Goal: Task Accomplishment & Management: Use online tool/utility

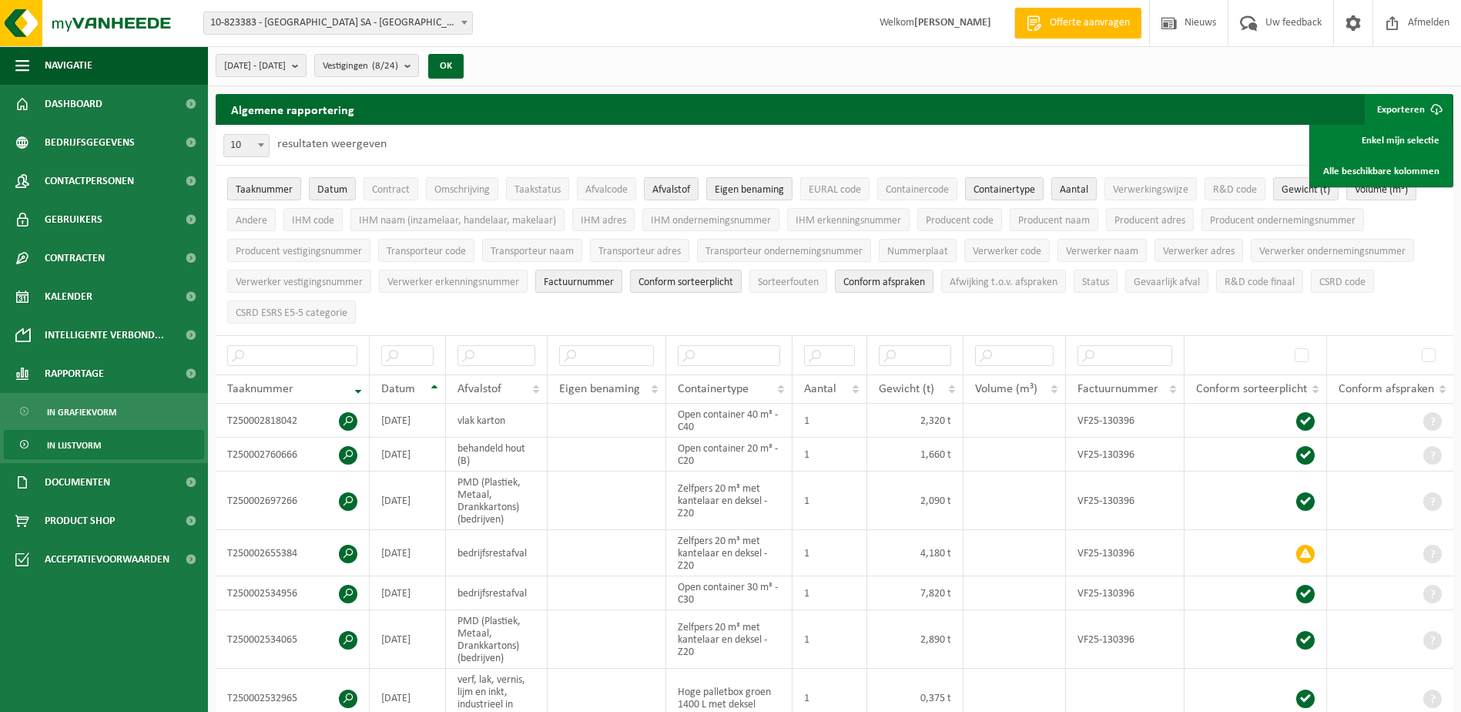
select select "100"
select select "25"
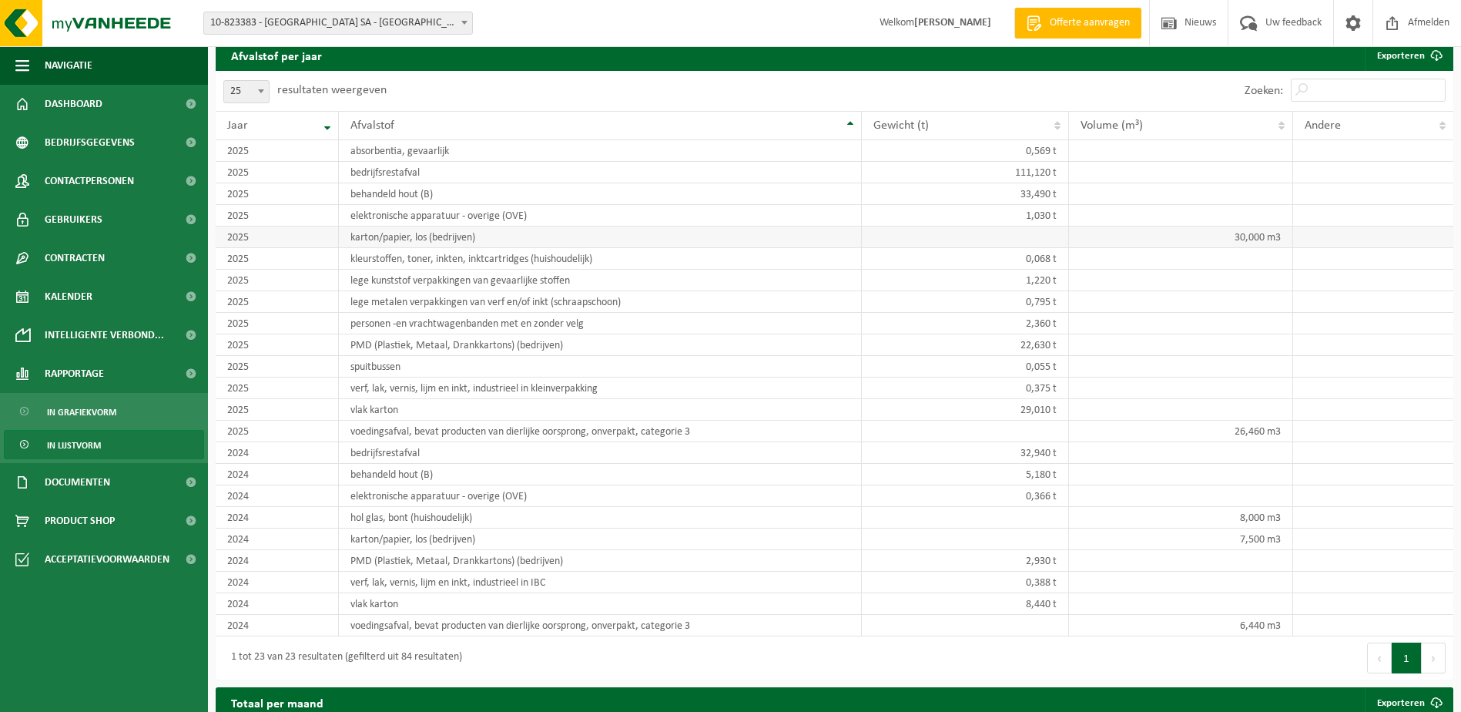
click at [630, 226] on td "karton/papier, los (bedrijven)" at bounding box center [600, 237] width 523 height 22
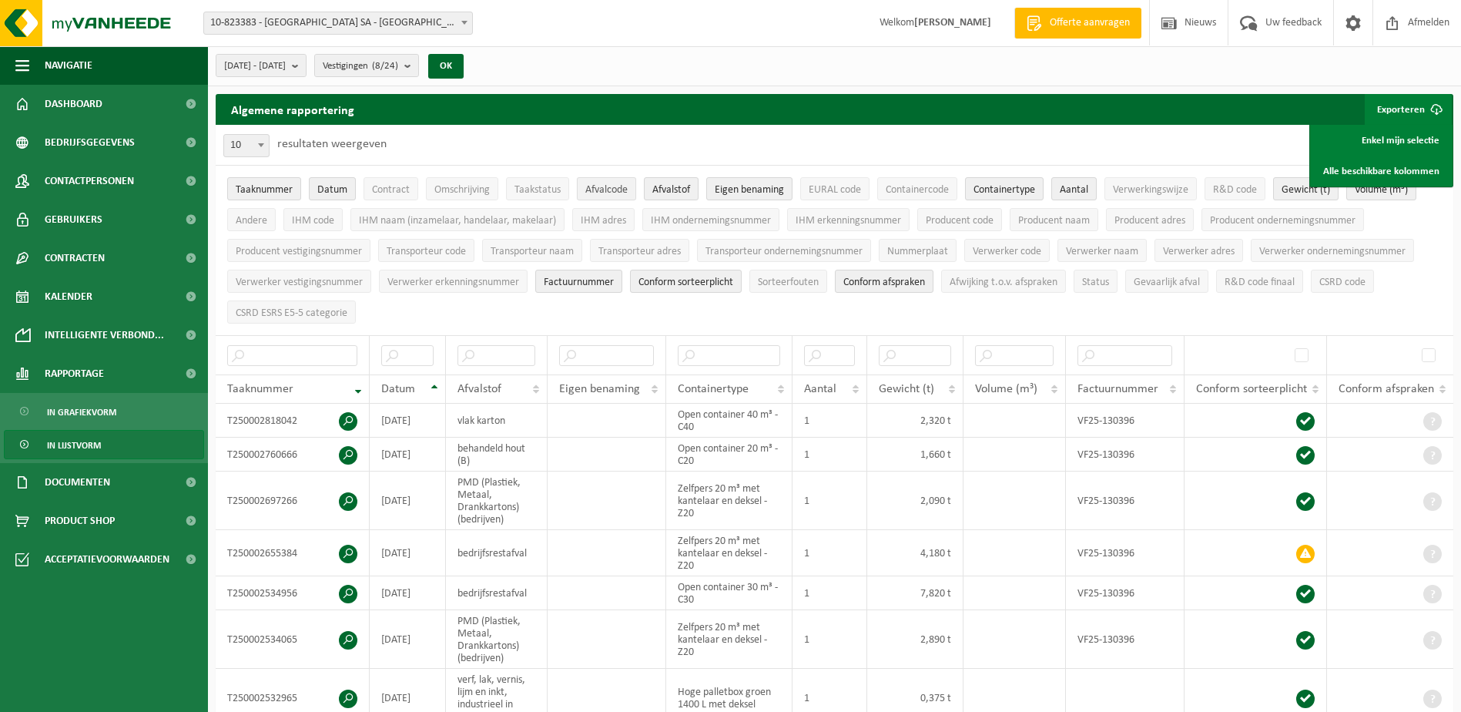
click at [611, 187] on span "Afvalcode" at bounding box center [606, 190] width 42 height 12
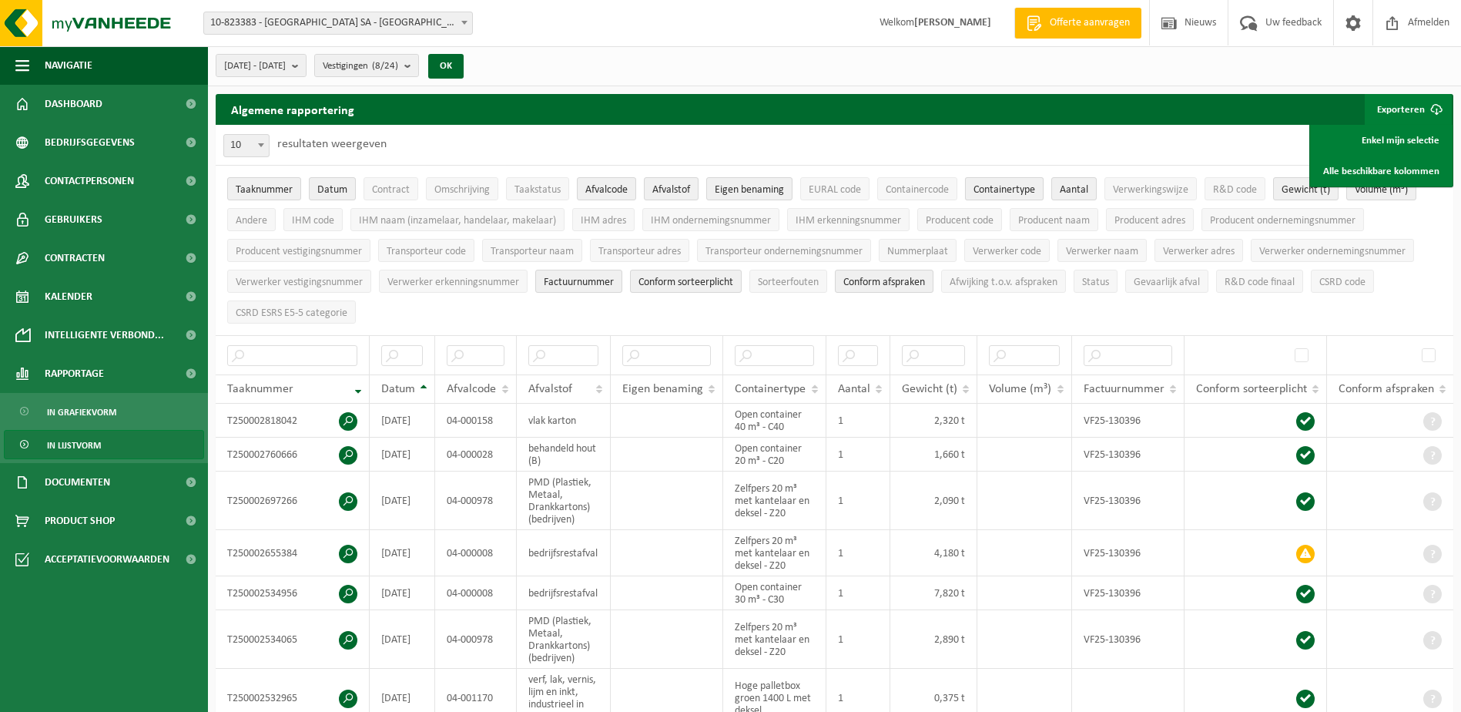
click at [1016, 193] on span "Containertype" at bounding box center [1004, 190] width 62 height 12
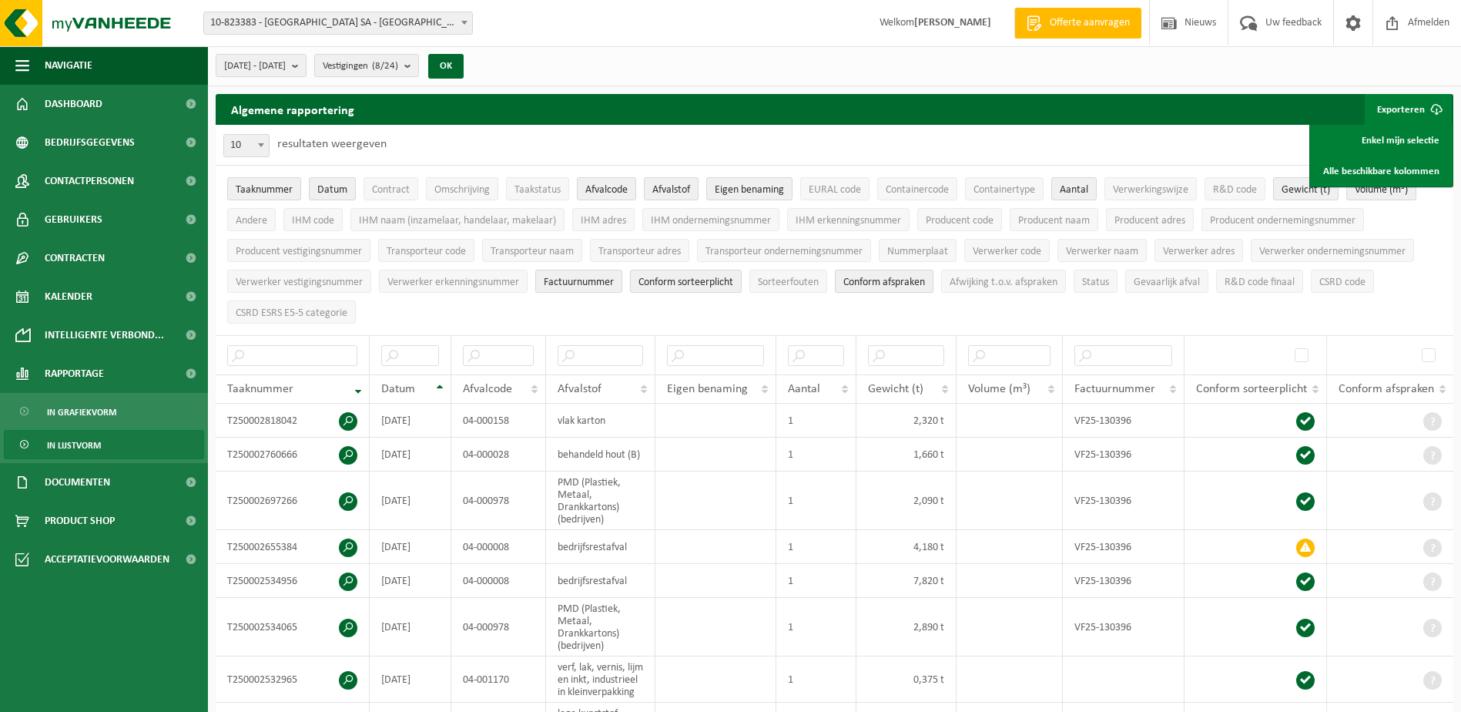
click at [888, 283] on span "Conform afspraken" at bounding box center [884, 282] width 82 height 12
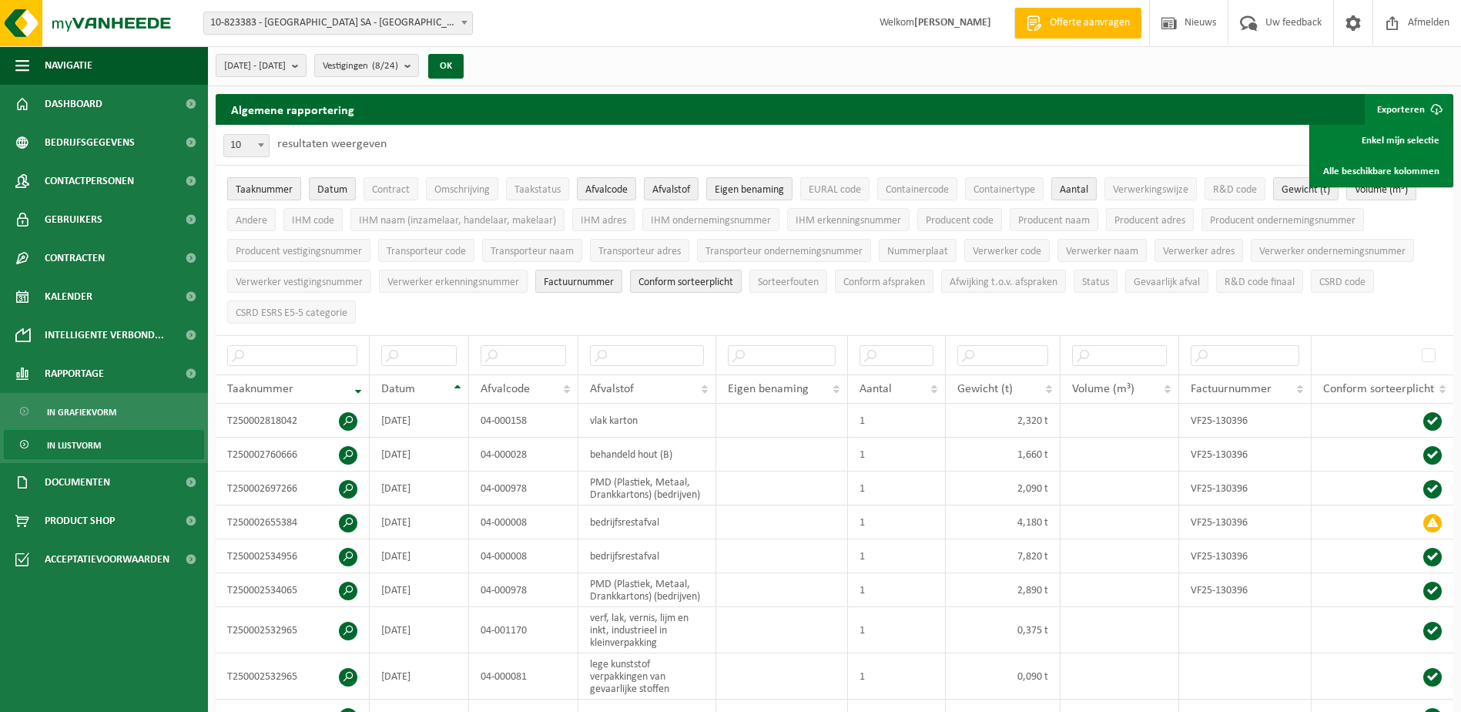
click at [273, 191] on span "Taaknummer" at bounding box center [264, 190] width 57 height 12
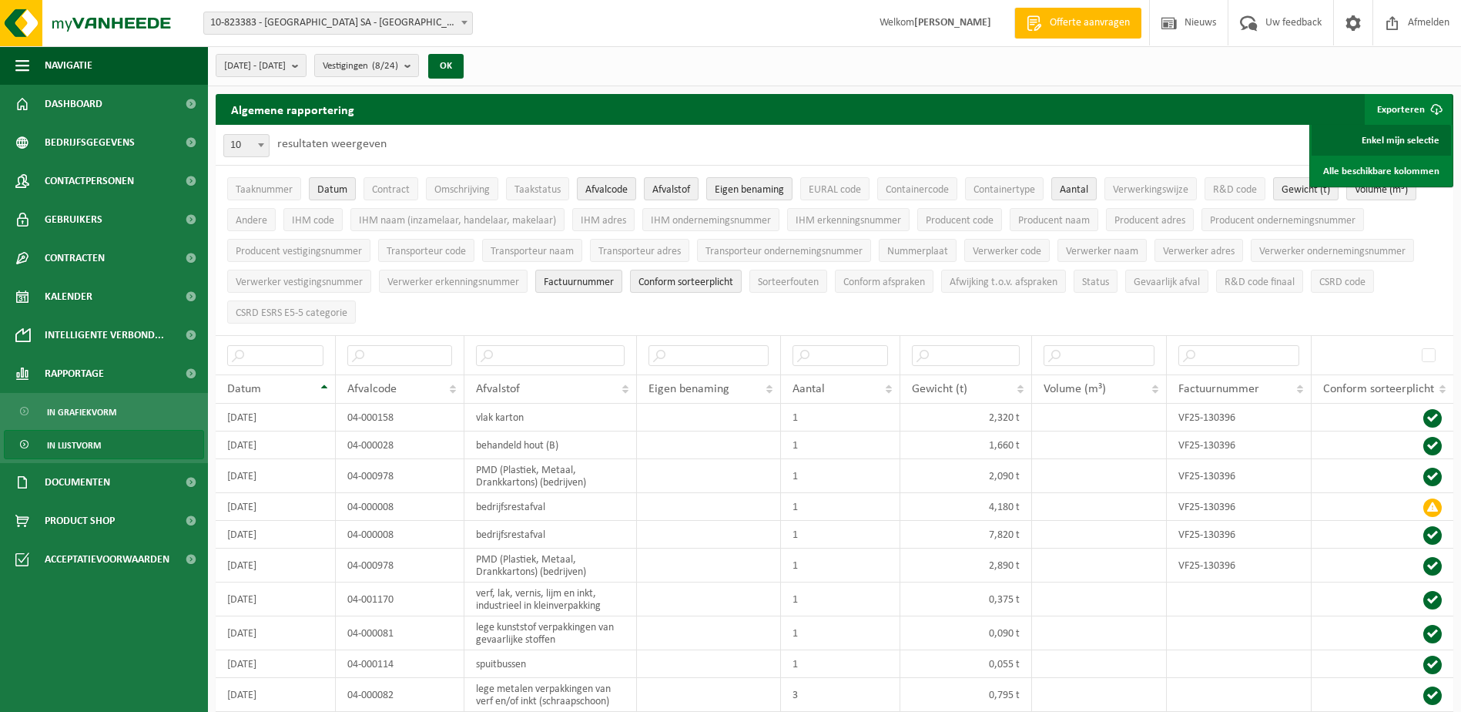
click at [1412, 141] on link "Enkel mijn selectie" at bounding box center [1381, 140] width 139 height 31
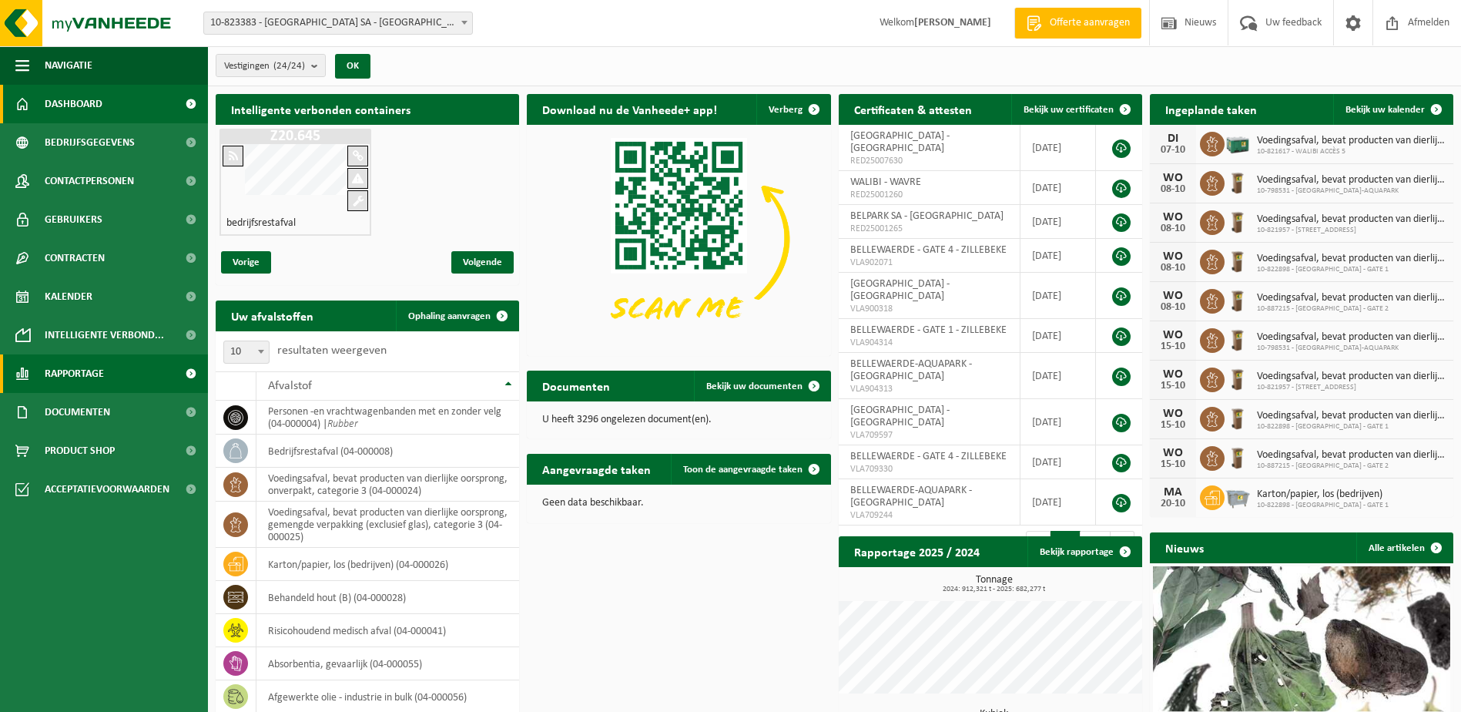
click at [114, 383] on link "Rapportage" at bounding box center [104, 373] width 208 height 39
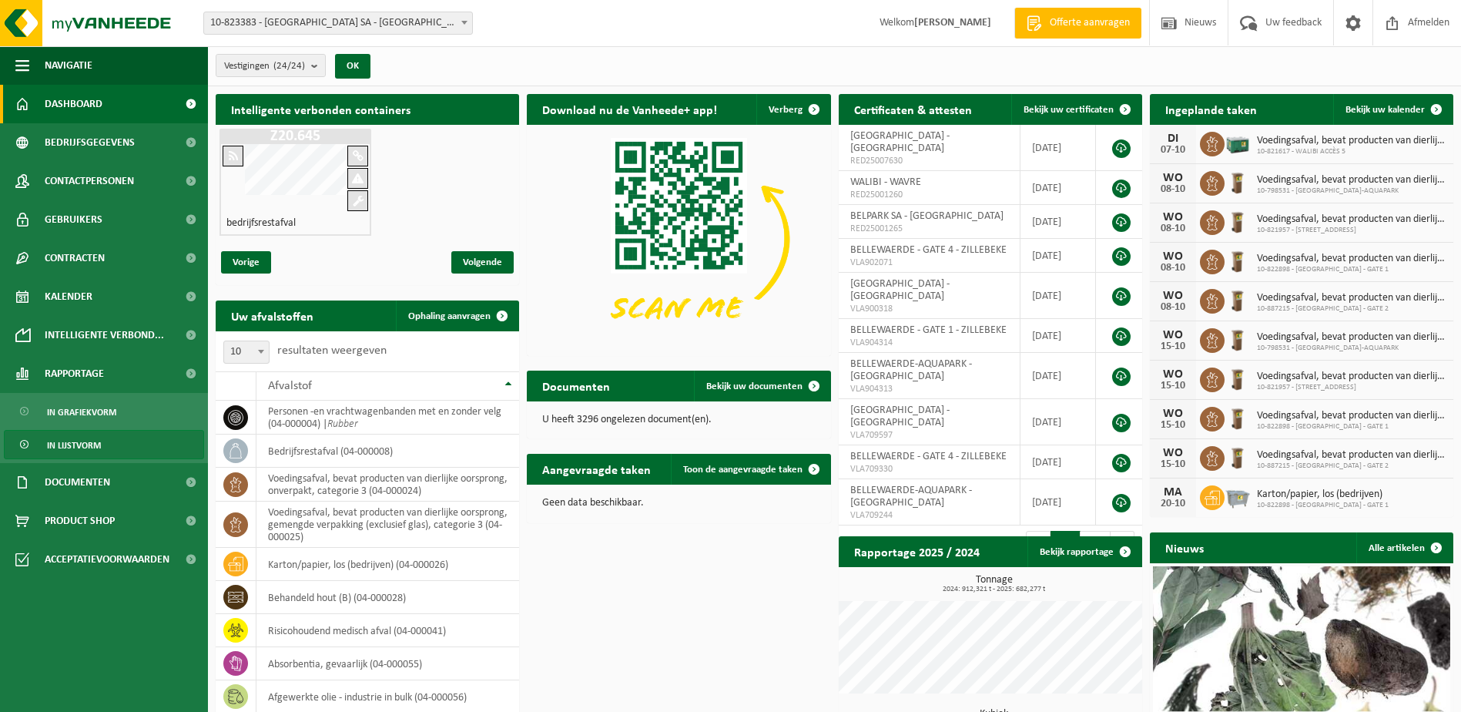
click at [102, 443] on link "In lijstvorm" at bounding box center [104, 444] width 200 height 29
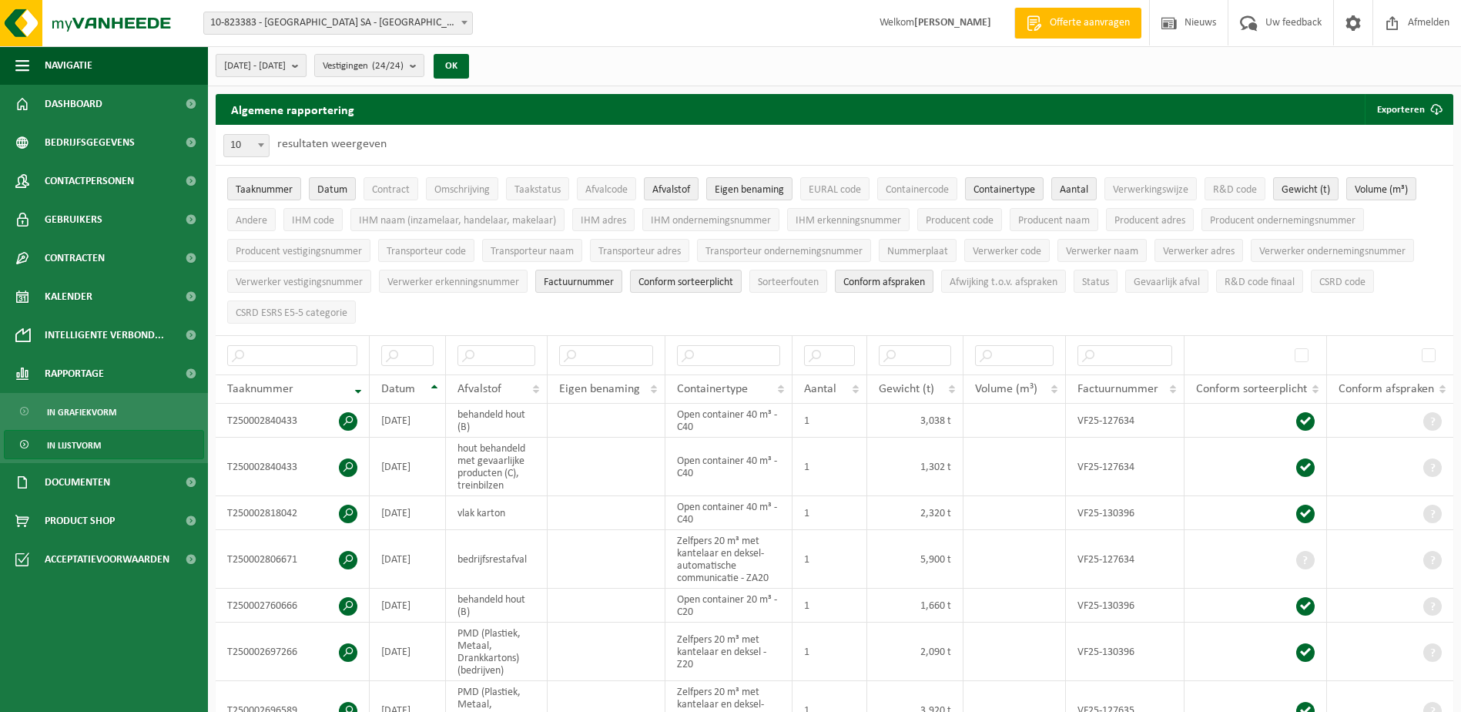
click at [306, 70] on b "submit" at bounding box center [299, 66] width 14 height 22
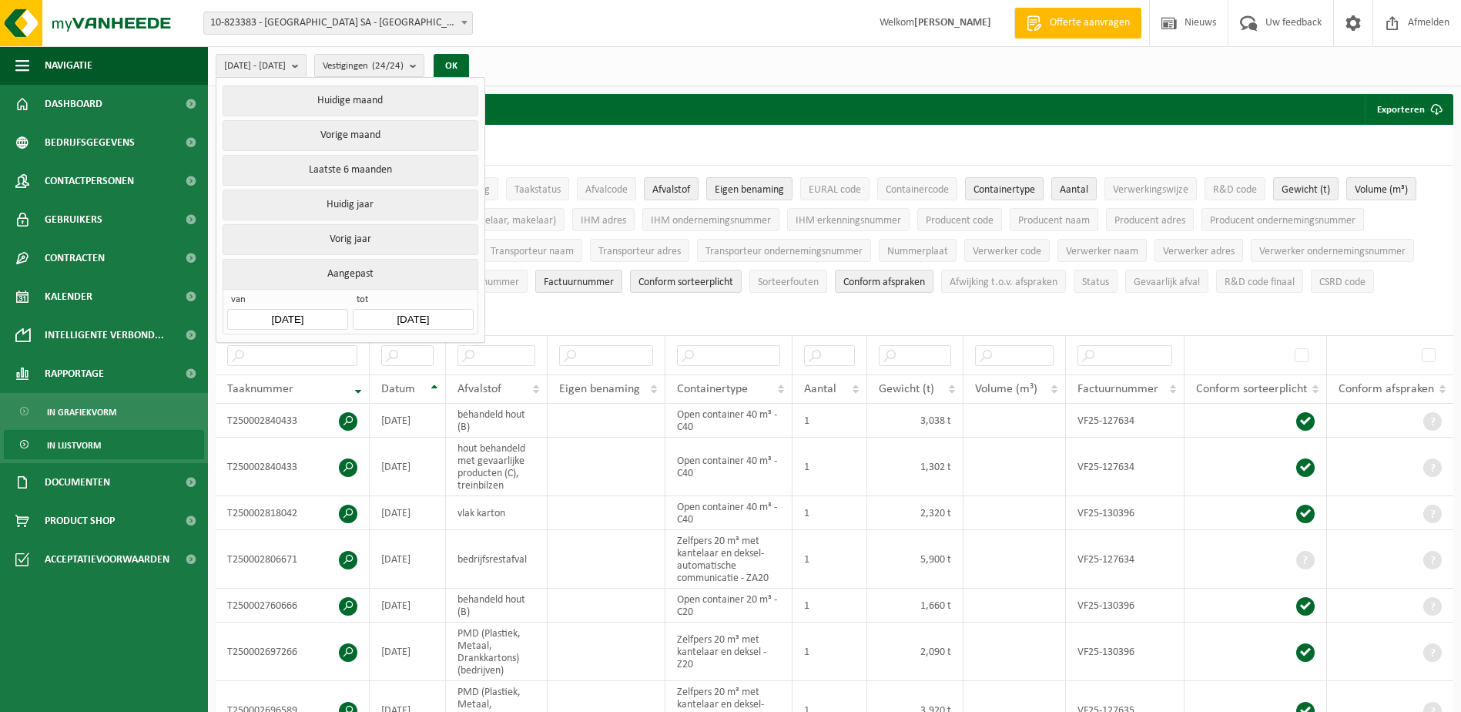
click at [355, 266] on button "Aangepast" at bounding box center [350, 274] width 255 height 30
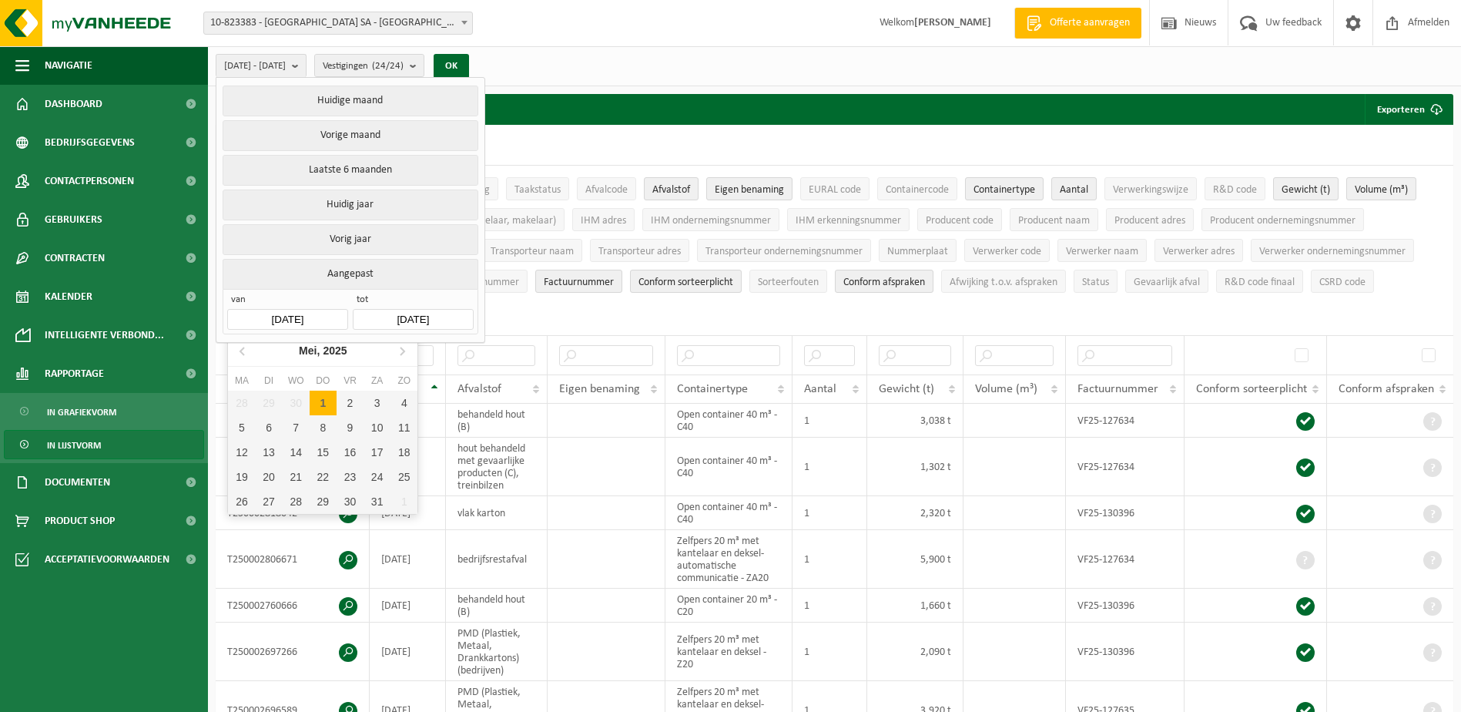
click at [321, 316] on input "[DATE]" at bounding box center [287, 319] width 120 height 21
click at [241, 350] on icon at bounding box center [242, 351] width 4 height 8
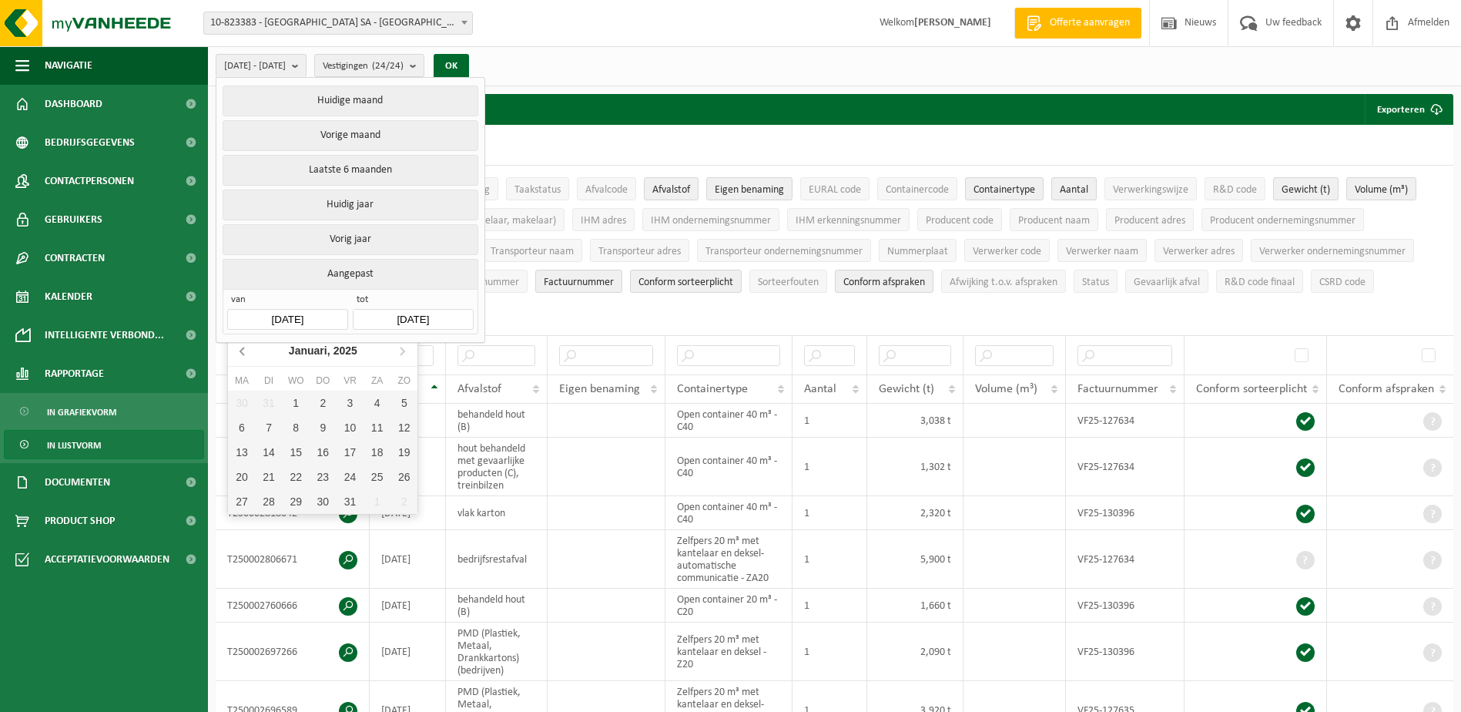
click at [241, 350] on icon at bounding box center [242, 351] width 4 height 8
click at [270, 406] on div "1" at bounding box center [269, 402] width 27 height 25
type input "[DATE]"
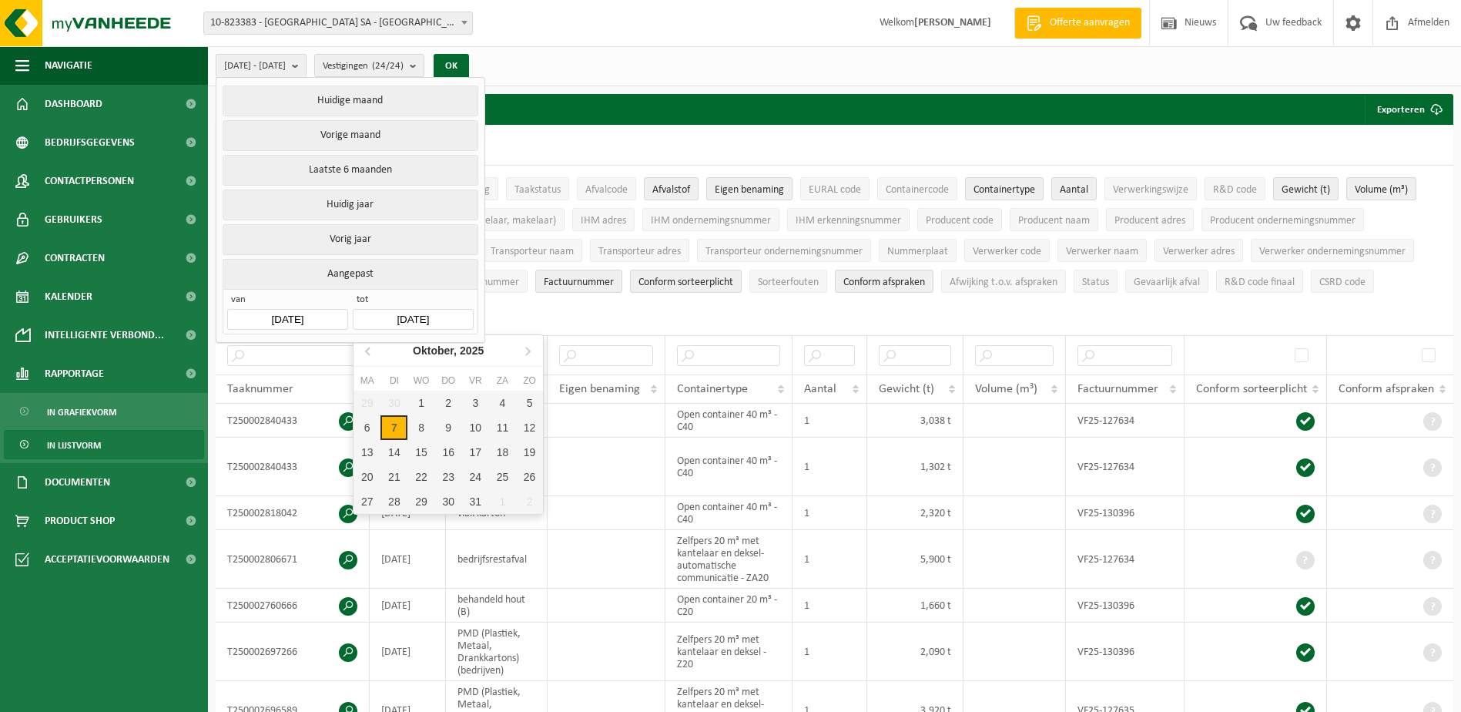
click at [444, 313] on input "[DATE]" at bounding box center [413, 319] width 120 height 21
click at [421, 397] on div "1" at bounding box center [420, 402] width 27 height 25
type input "[DATE]"
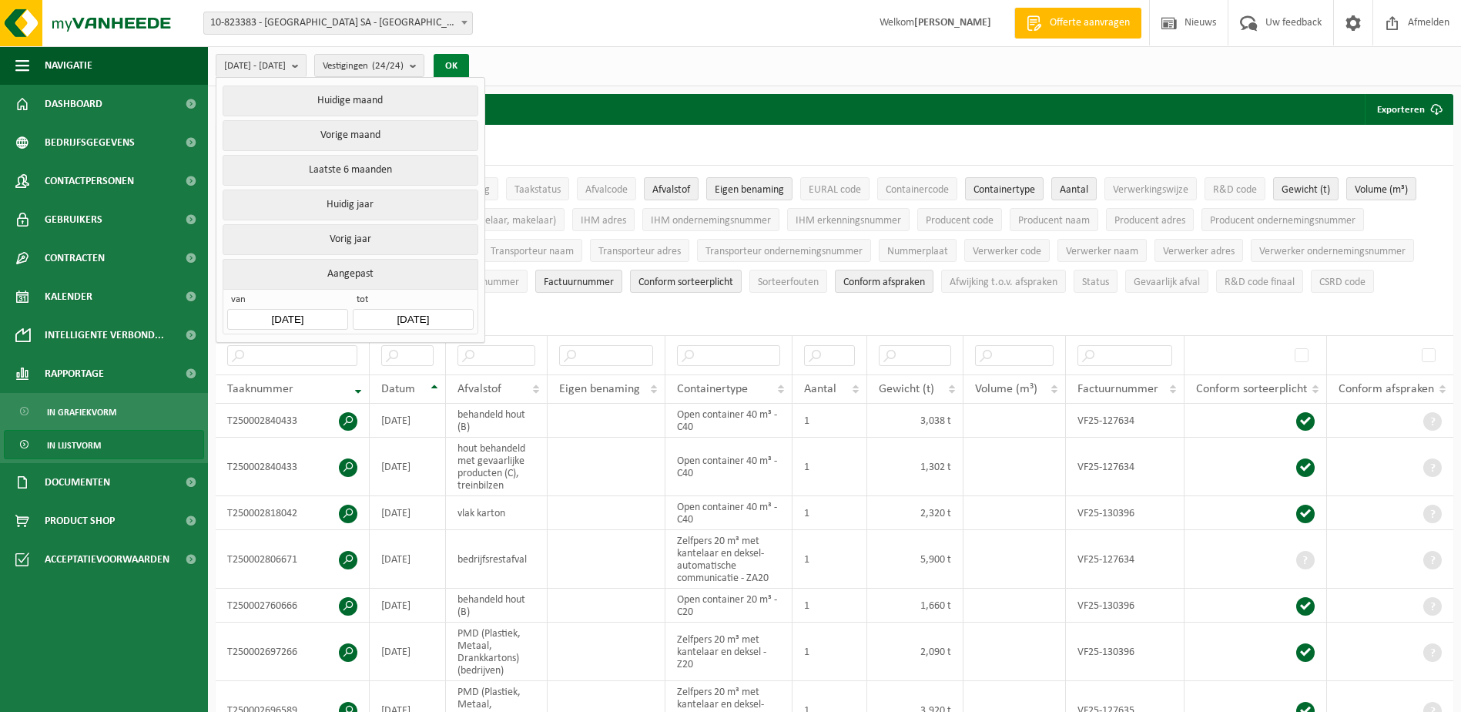
click at [469, 62] on button "OK" at bounding box center [451, 66] width 35 height 25
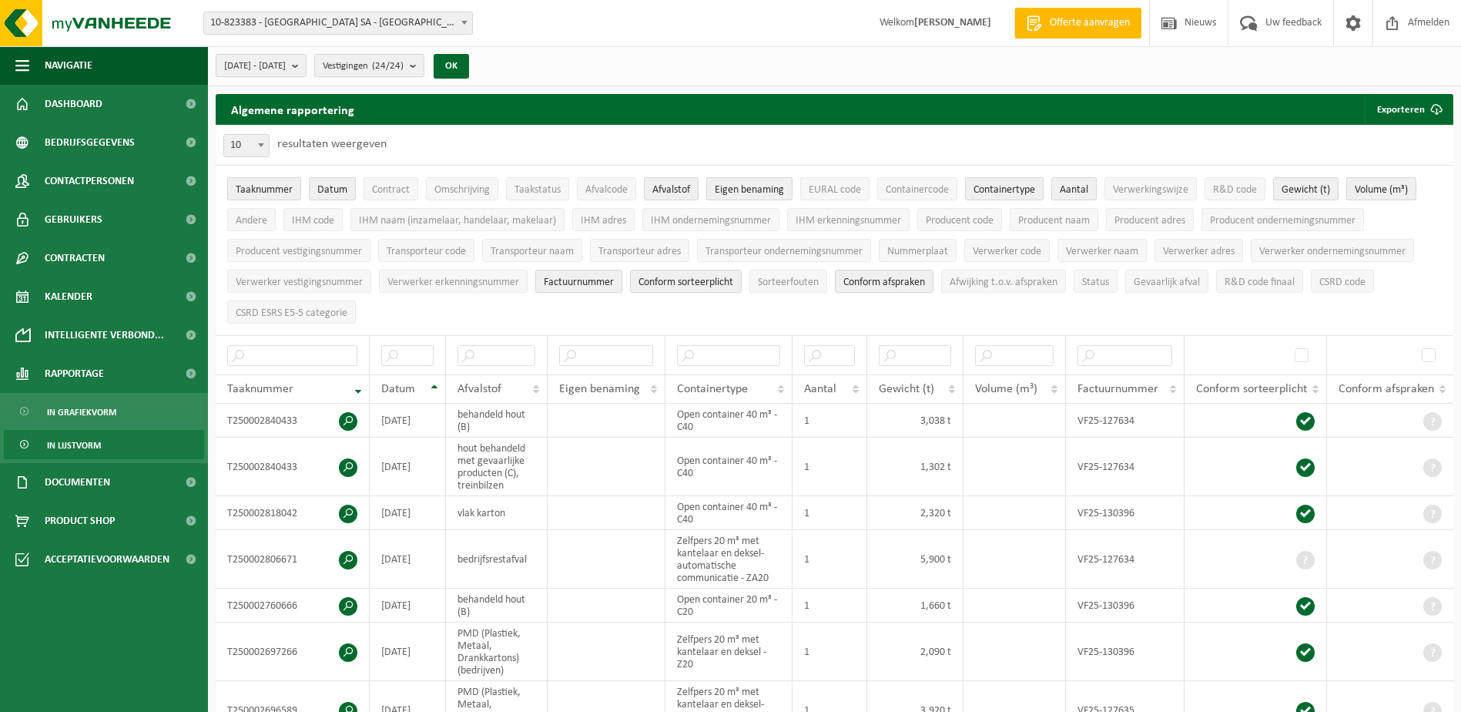
click at [465, 28] on span at bounding box center [464, 22] width 15 height 20
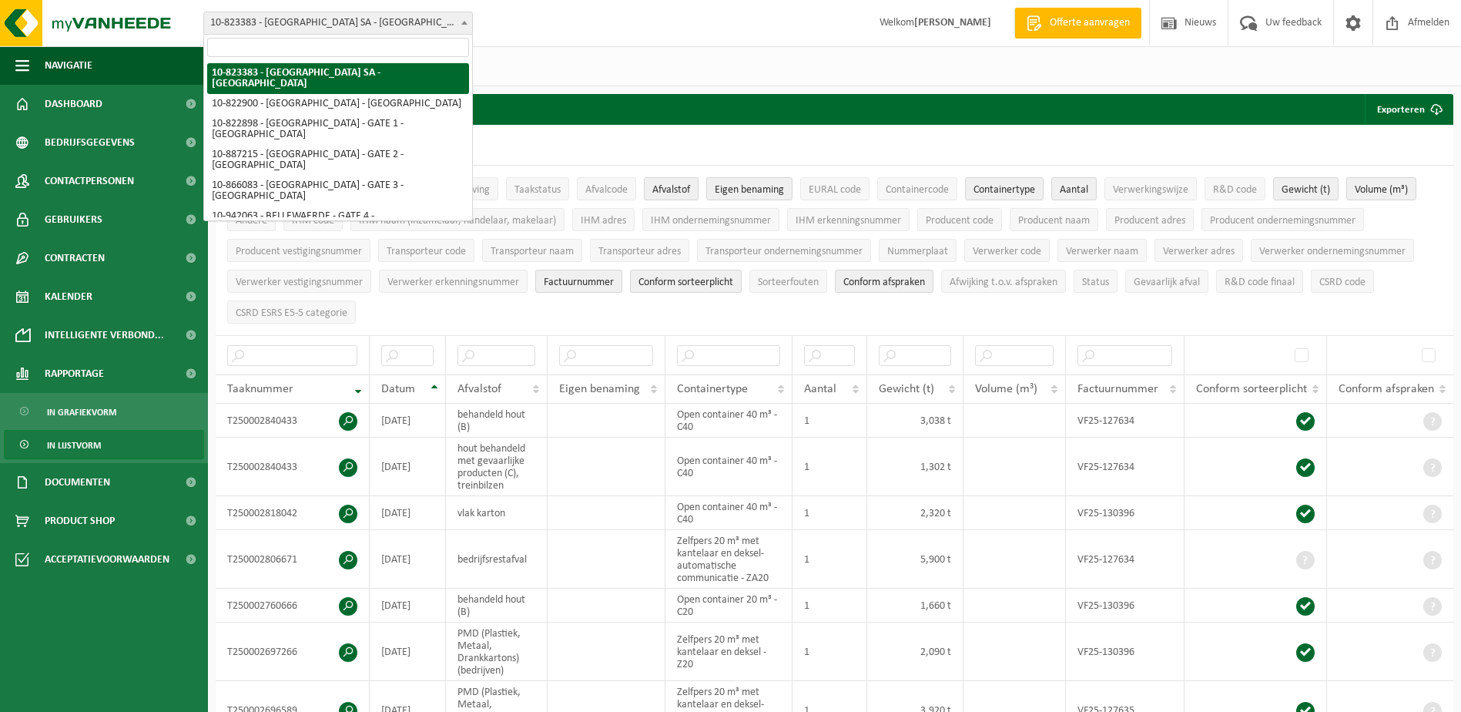
click at [461, 22] on b at bounding box center [464, 23] width 6 height 4
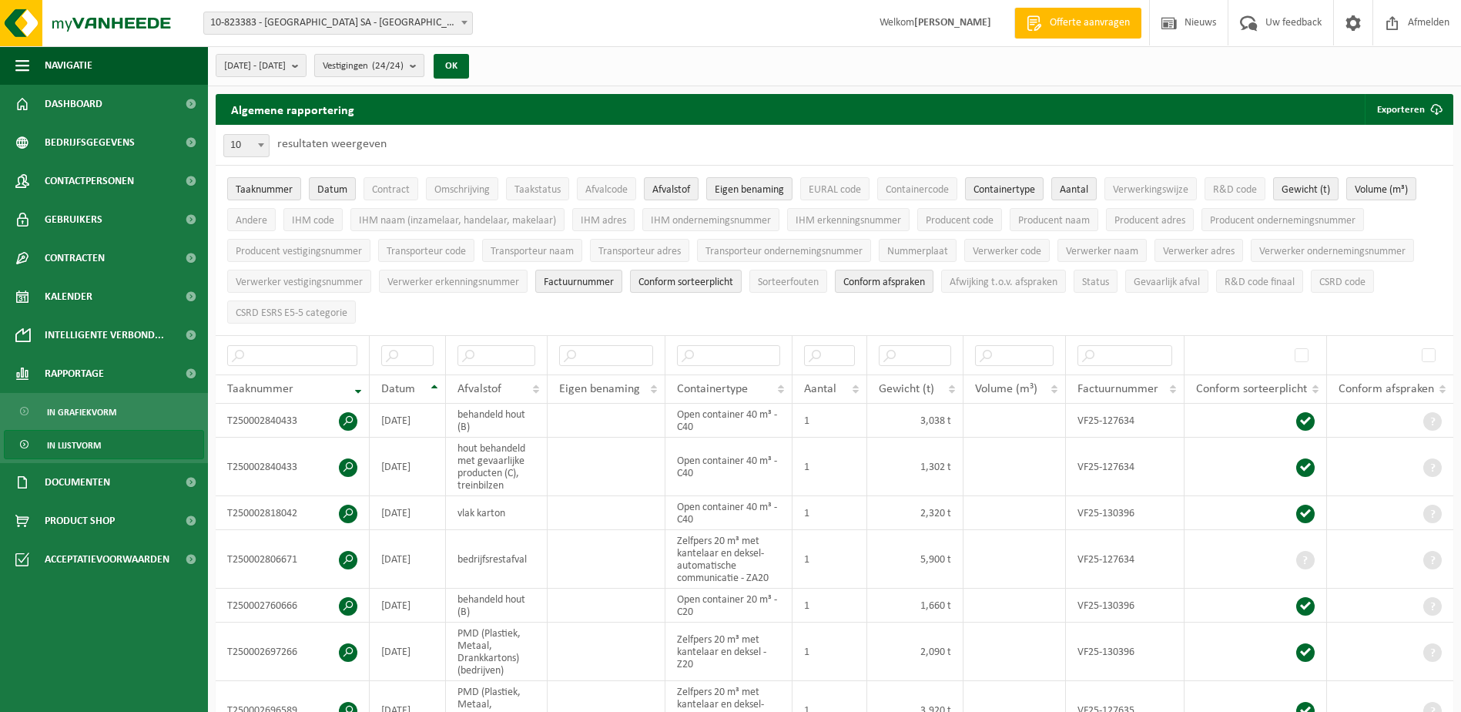
click at [424, 69] on b "submit" at bounding box center [417, 66] width 14 height 22
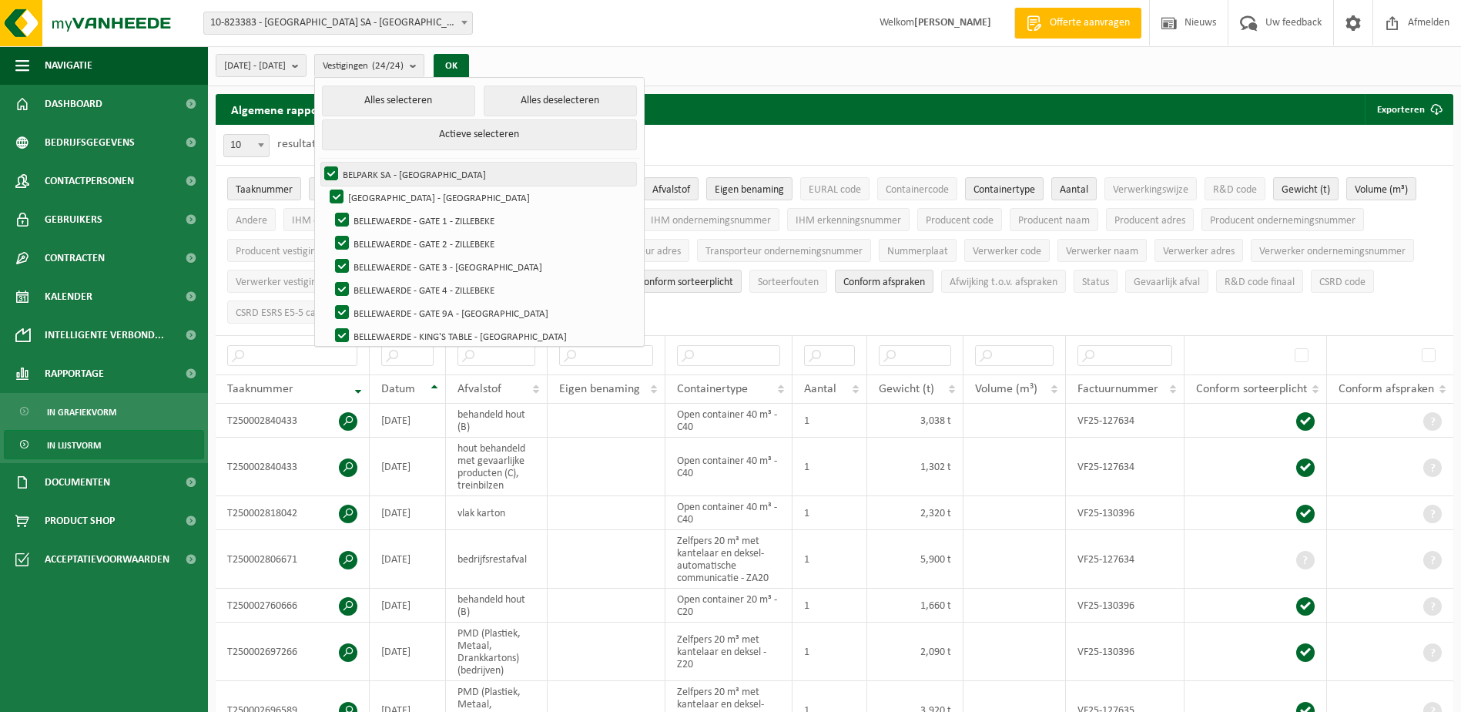
click at [369, 171] on label "BELPARK SA - [GEOGRAPHIC_DATA]" at bounding box center [478, 174] width 315 height 23
click at [319, 163] on input "BELPARK SA - [GEOGRAPHIC_DATA]" at bounding box center [318, 162] width 1 height 1
checkbox input "false"
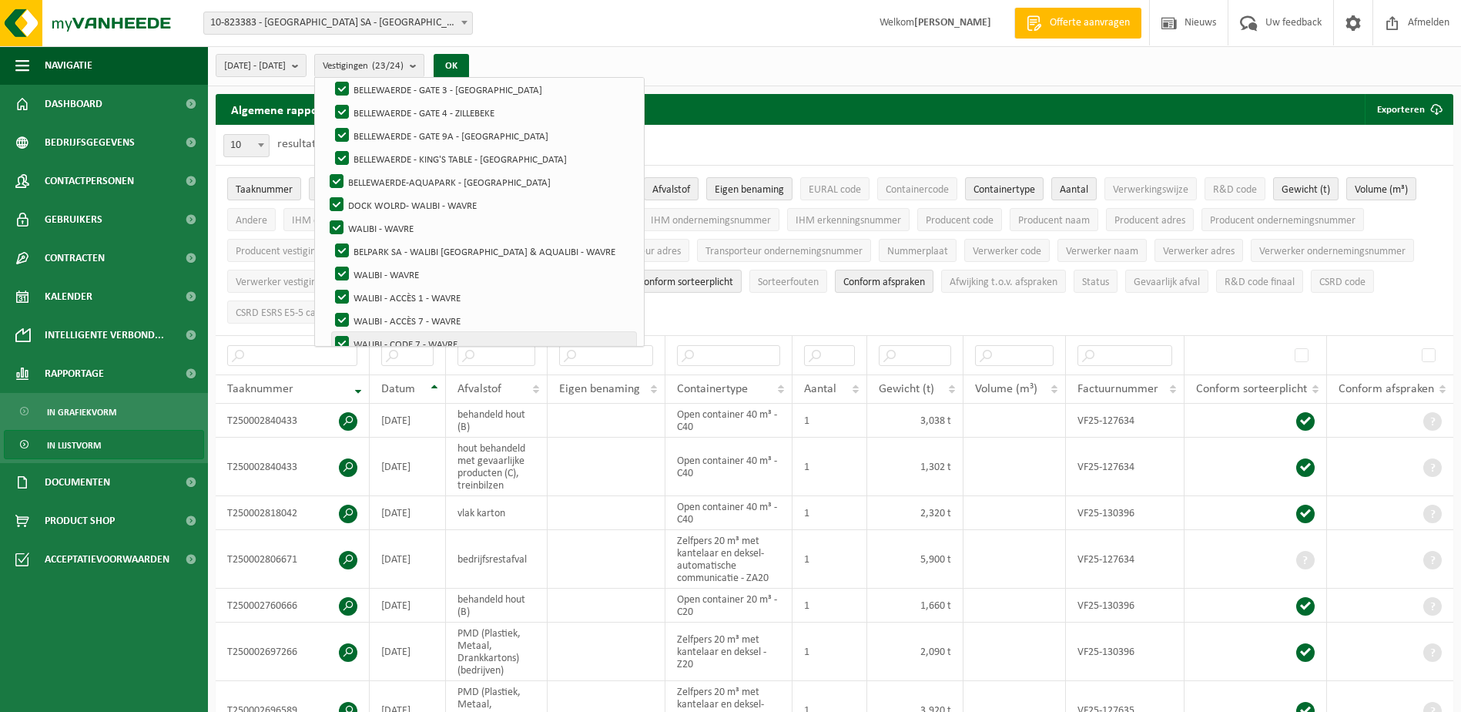
scroll to position [308, 0]
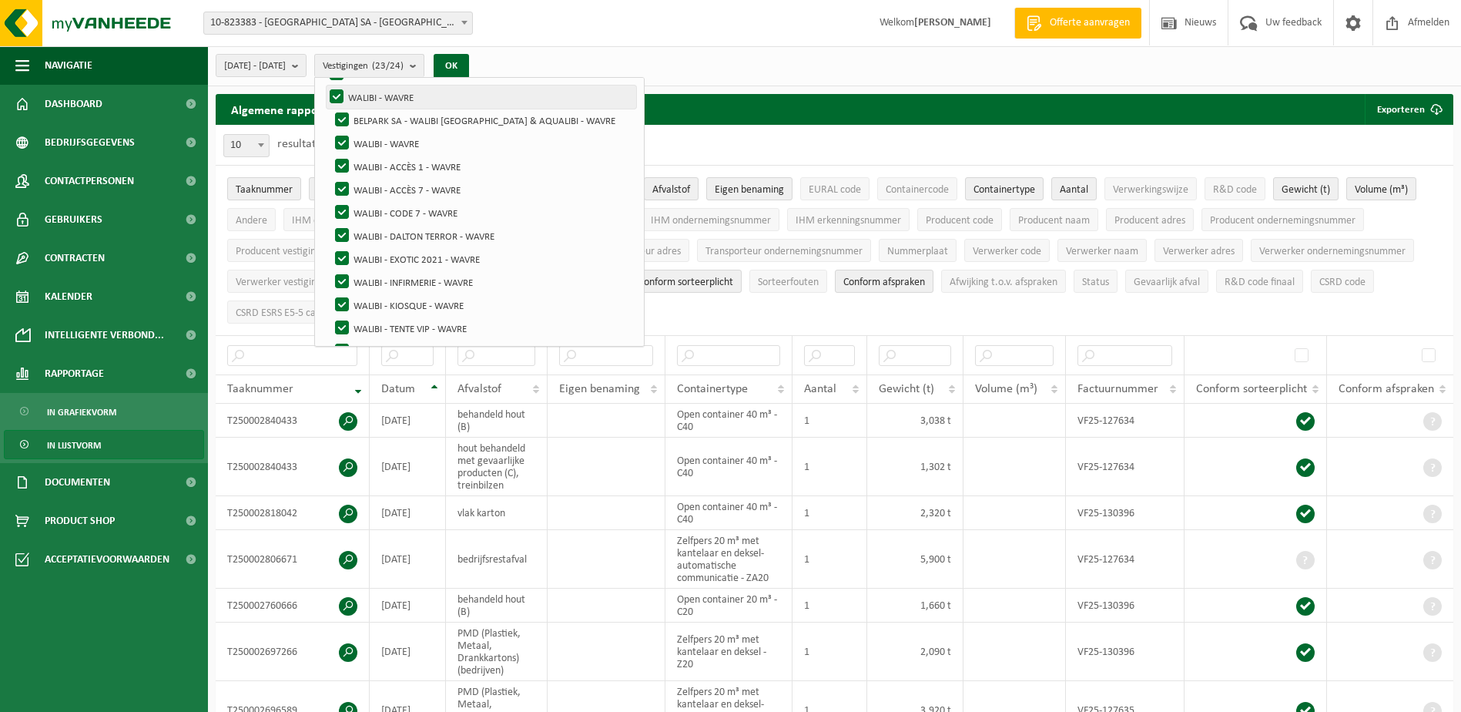
click at [374, 97] on label "WALIBI - WAVRE" at bounding box center [482, 96] width 310 height 23
click at [324, 85] on input "WALIBI - WAVRE" at bounding box center [323, 85] width 1 height 1
checkbox input "false"
click at [378, 114] on label "BELPARK SA - WALIBI [GEOGRAPHIC_DATA] & AQUALIBI - WAVRE" at bounding box center [484, 120] width 304 height 23
click at [330, 109] on input "BELPARK SA - WALIBI [GEOGRAPHIC_DATA] & AQUALIBI - WAVRE" at bounding box center [329, 108] width 1 height 1
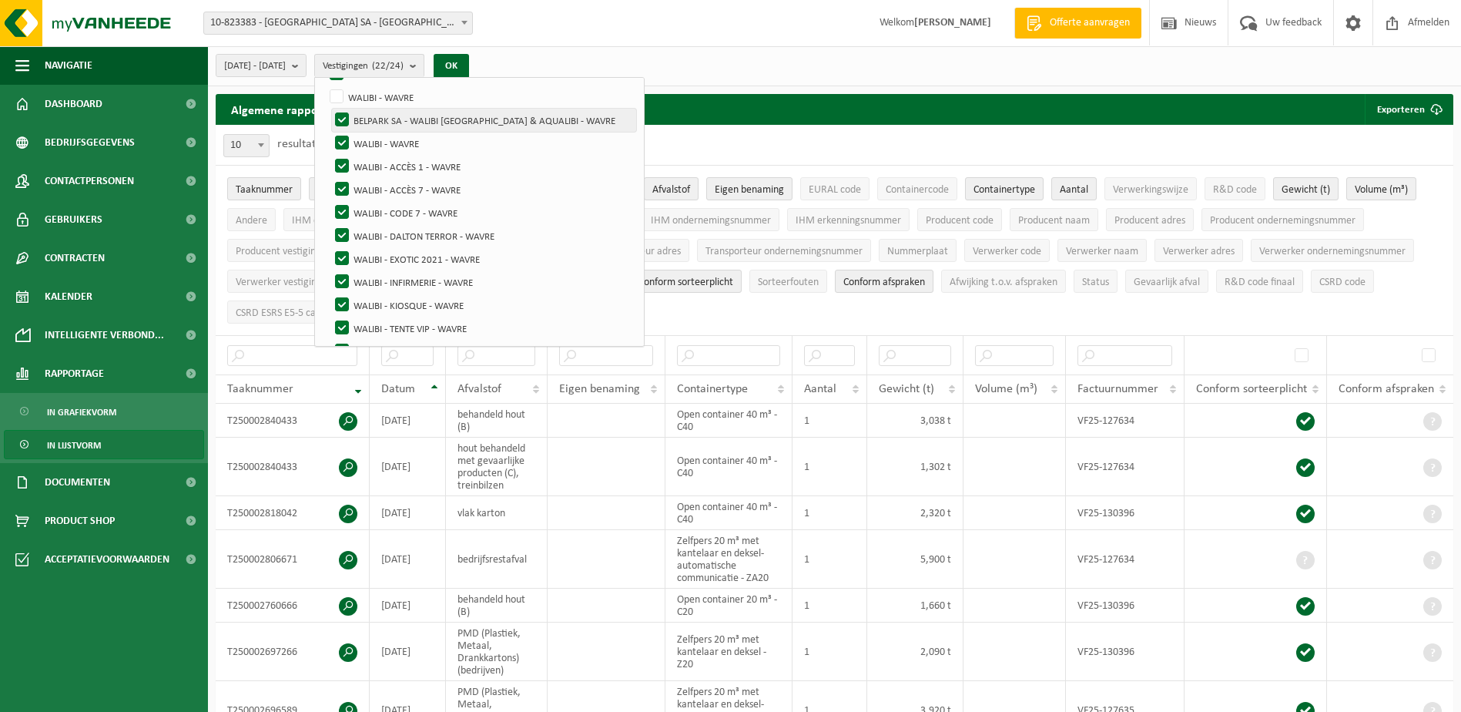
checkbox input "false"
click at [382, 139] on label "WALIBI - WAVRE" at bounding box center [484, 143] width 304 height 23
click at [330, 132] on input "WALIBI - WAVRE" at bounding box center [329, 131] width 1 height 1
checkbox input "false"
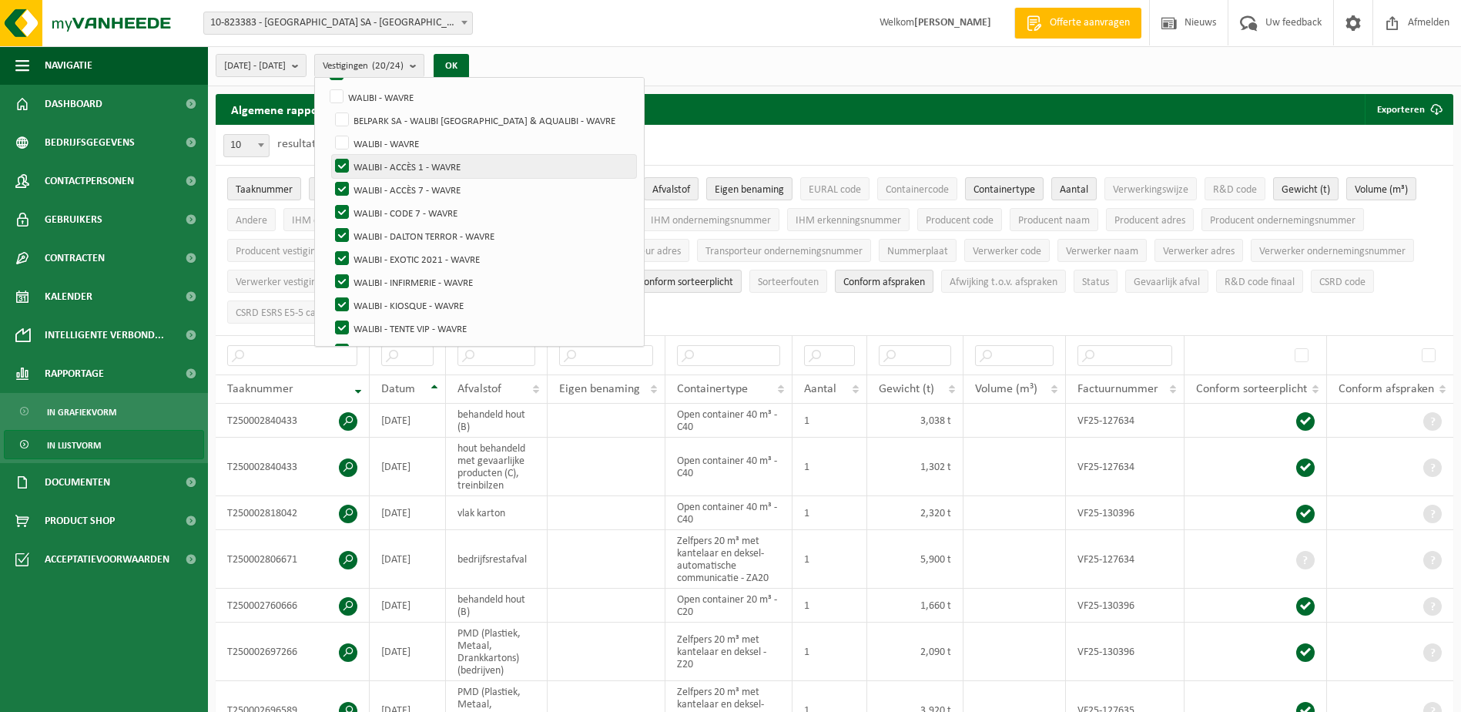
click at [379, 164] on label "WALIBI - ACCÈS 1 - WAVRE" at bounding box center [484, 166] width 304 height 23
click at [330, 155] on input "WALIBI - ACCÈS 1 - WAVRE" at bounding box center [329, 154] width 1 height 1
checkbox input "false"
click at [378, 182] on label "WALIBI - ACCÈS 7 - WAVRE" at bounding box center [484, 189] width 304 height 23
click at [330, 178] on input "WALIBI - ACCÈS 7 - WAVRE" at bounding box center [329, 177] width 1 height 1
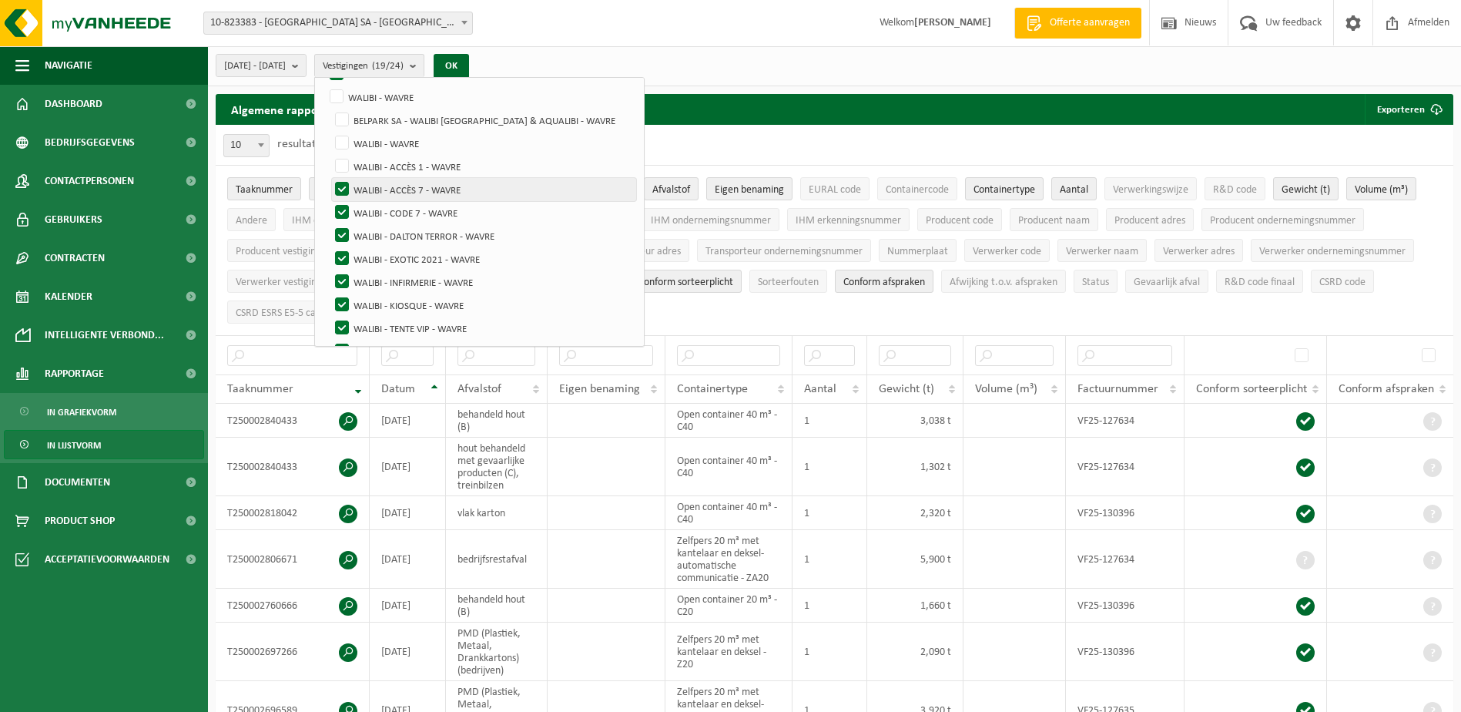
checkbox input "false"
click at [381, 208] on label "WALIBI - CODE 7 - WAVRE" at bounding box center [484, 212] width 304 height 23
click at [330, 201] on input "WALIBI - CODE 7 - WAVRE" at bounding box center [329, 200] width 1 height 1
checkbox input "false"
click at [381, 231] on label "WALIBI - DALTON TERROR - WAVRE" at bounding box center [484, 235] width 304 height 23
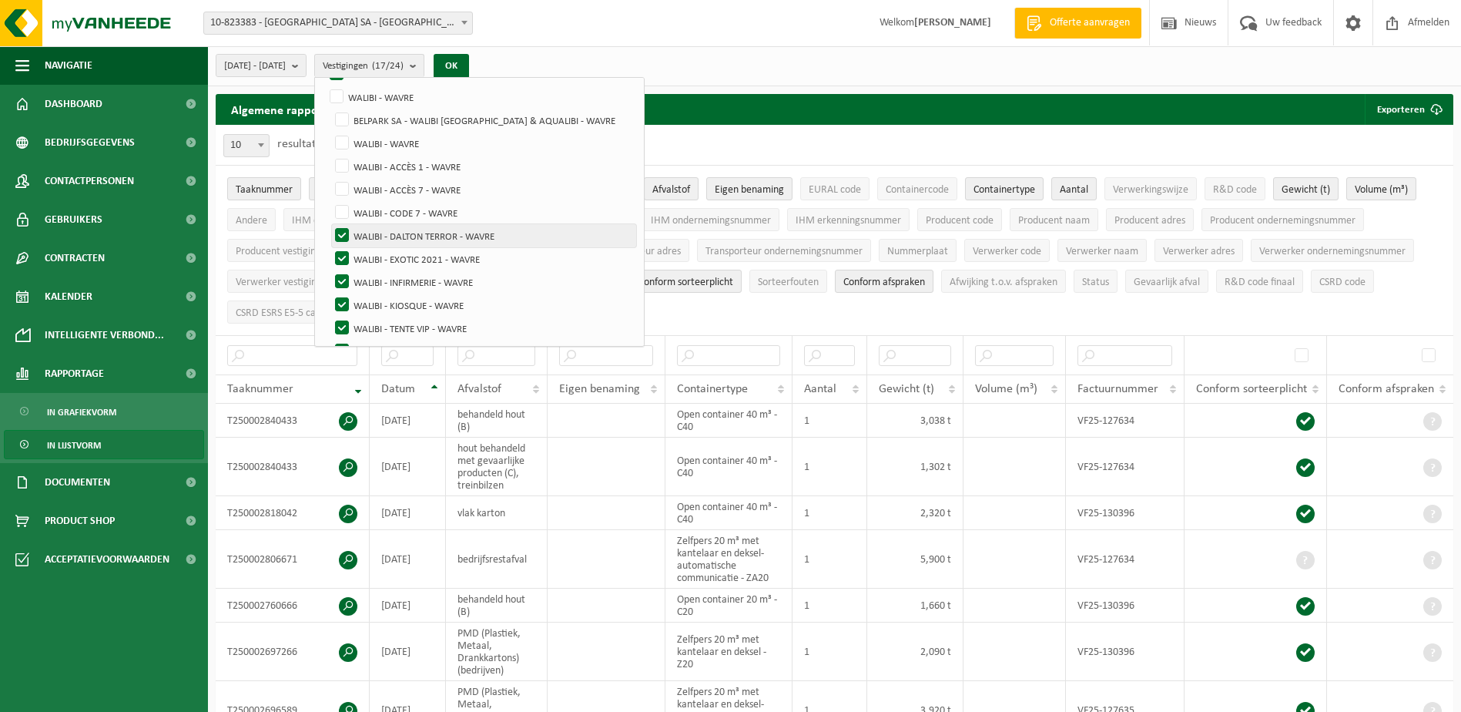
click at [330, 224] on input "WALIBI - DALTON TERROR - WAVRE" at bounding box center [329, 223] width 1 height 1
checkbox input "false"
click at [381, 253] on label "WALIBI - EXOTIC 2021 - WAVRE" at bounding box center [484, 258] width 304 height 23
click at [330, 247] on input "WALIBI - EXOTIC 2021 - WAVRE" at bounding box center [329, 246] width 1 height 1
checkbox input "false"
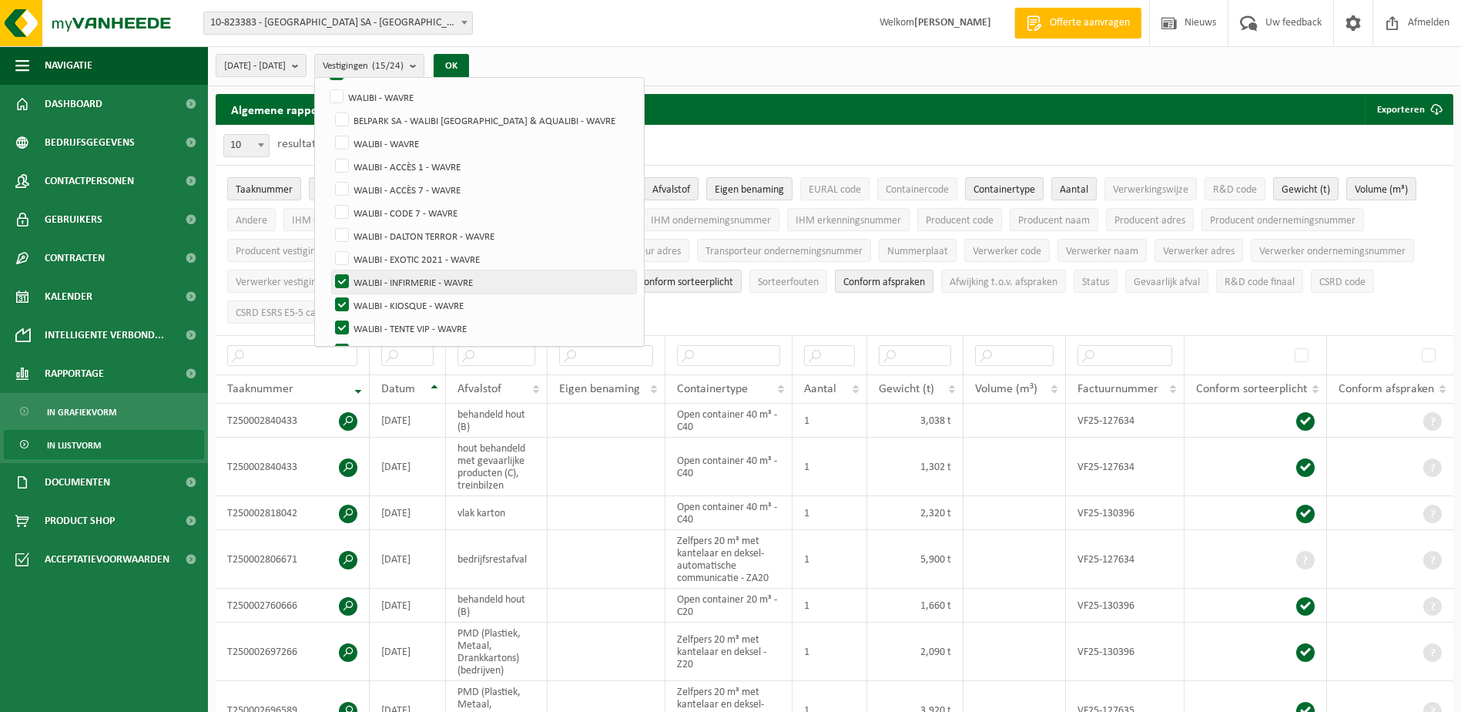
click at [380, 278] on label "WALIBI - INFIRMERIE - WAVRE" at bounding box center [484, 281] width 304 height 23
click at [330, 270] on input "WALIBI - INFIRMERIE - WAVRE" at bounding box center [329, 270] width 1 height 1
checkbox input "false"
click at [379, 297] on label "WALIBI - KIOSQUE - WAVRE" at bounding box center [484, 304] width 304 height 23
click at [330, 293] on input "WALIBI - KIOSQUE - WAVRE" at bounding box center [329, 293] width 1 height 1
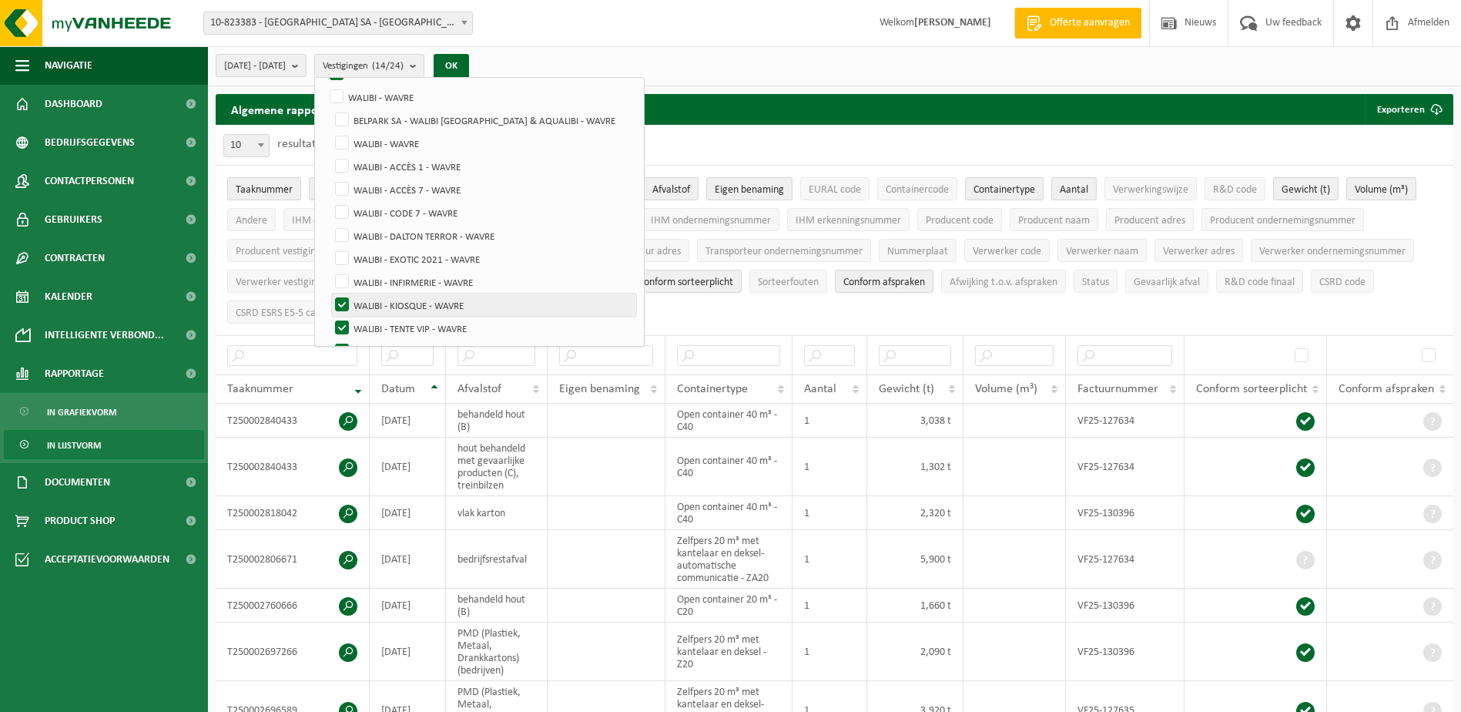
checkbox input "false"
click at [378, 320] on label "WALIBI - TENTE VIP - WAVRE" at bounding box center [484, 328] width 304 height 23
click at [330, 317] on input "WALIBI - TENTE VIP - WAVRE" at bounding box center [329, 316] width 1 height 1
checkbox input "false"
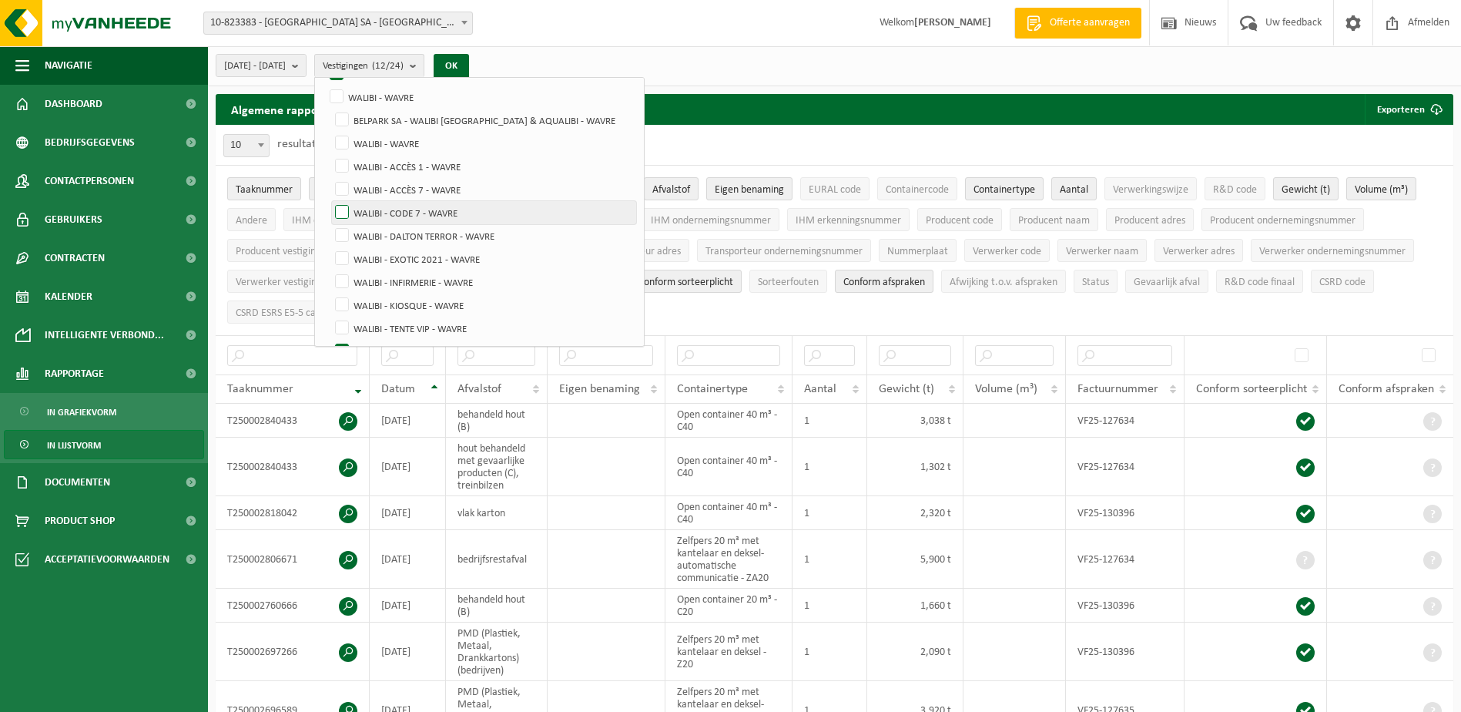
scroll to position [377, 0]
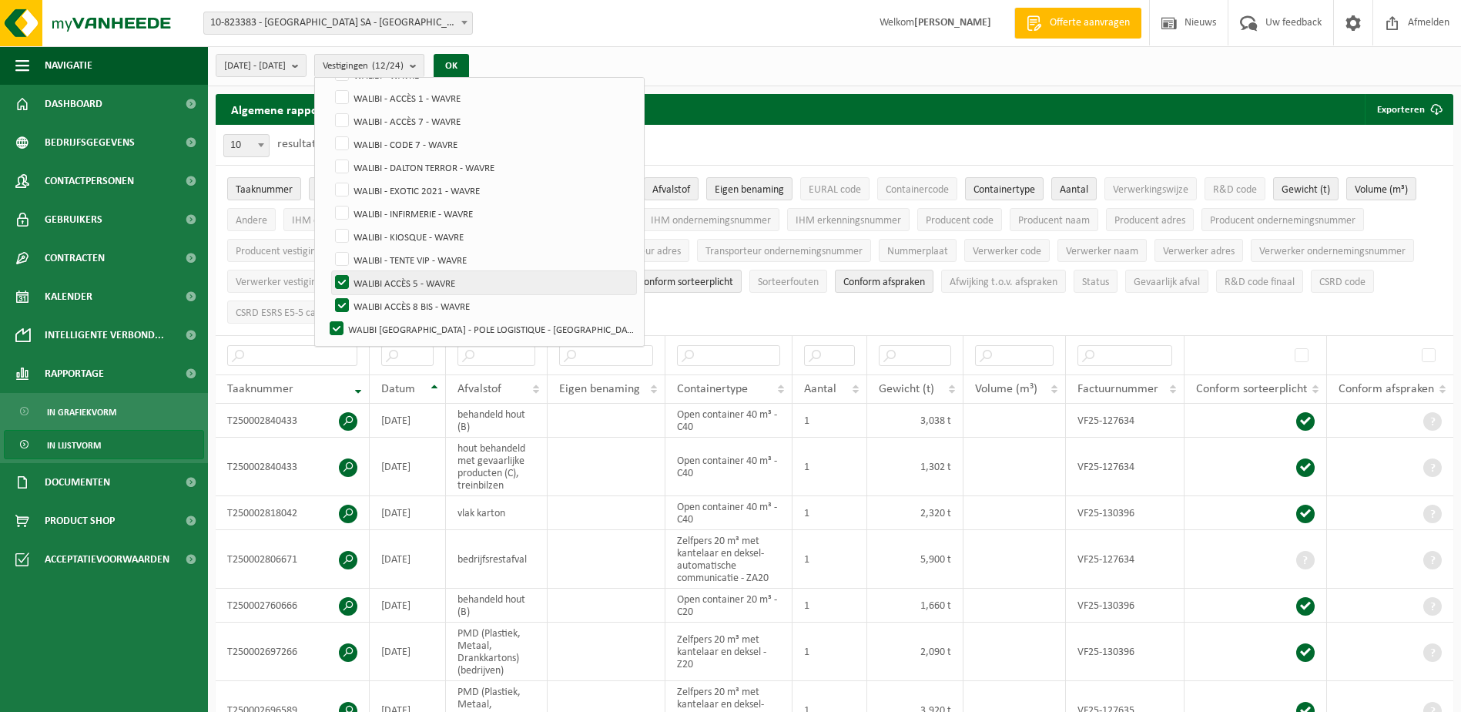
click at [376, 280] on label "WALIBI ACCÈS 5 - WAVRE" at bounding box center [484, 282] width 304 height 23
click at [330, 271] on input "WALIBI ACCÈS 5 - WAVRE" at bounding box center [329, 270] width 1 height 1
checkbox input "false"
click at [381, 303] on label "WALIBI ACCÈS 8 BIS - WAVRE" at bounding box center [484, 305] width 304 height 23
click at [330, 294] on input "WALIBI ACCÈS 8 BIS - WAVRE" at bounding box center [329, 293] width 1 height 1
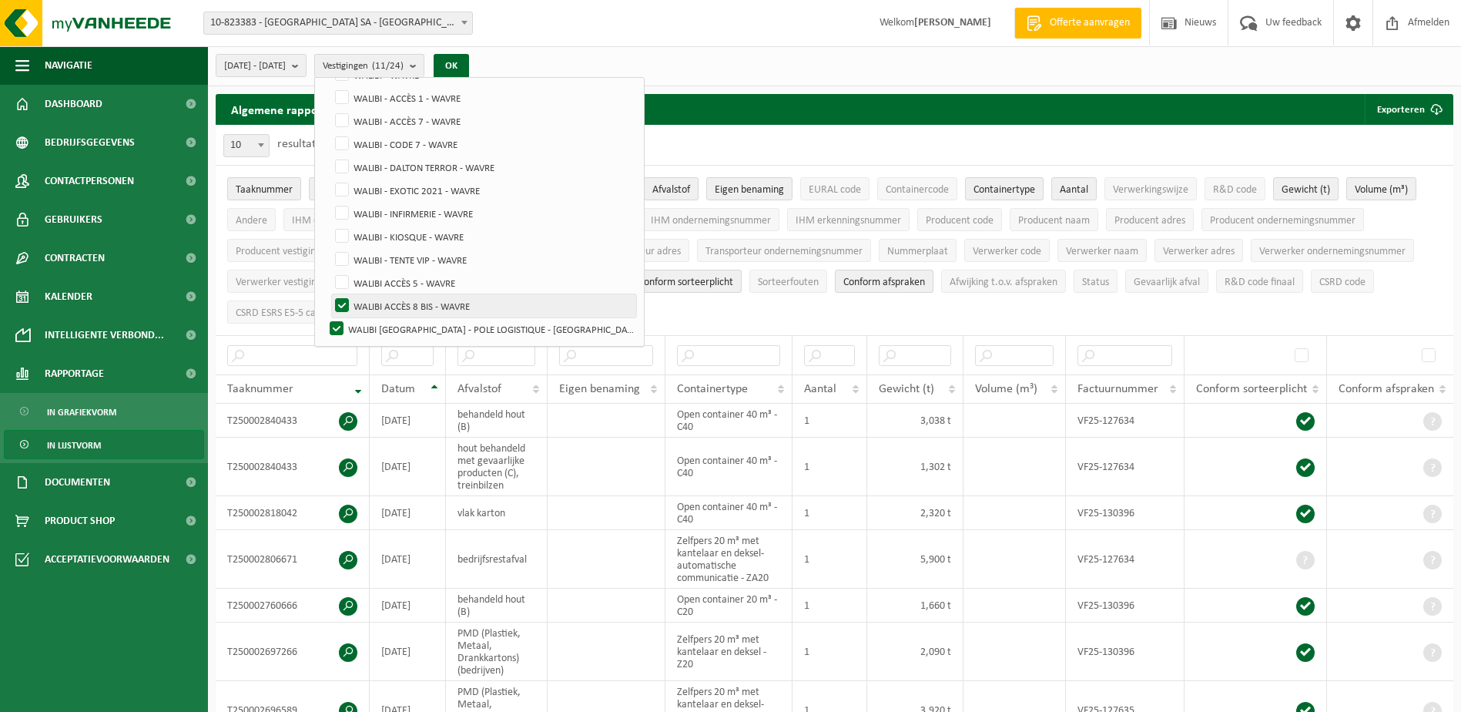
checkbox input "false"
click at [375, 323] on label "WALIBI [GEOGRAPHIC_DATA] - POLE LOGISTIQUE - [GEOGRAPHIC_DATA]" at bounding box center [482, 328] width 310 height 23
click at [324, 317] on input "WALIBI [GEOGRAPHIC_DATA] - POLE LOGISTIQUE - [GEOGRAPHIC_DATA]" at bounding box center [323, 317] width 1 height 1
checkbox input "false"
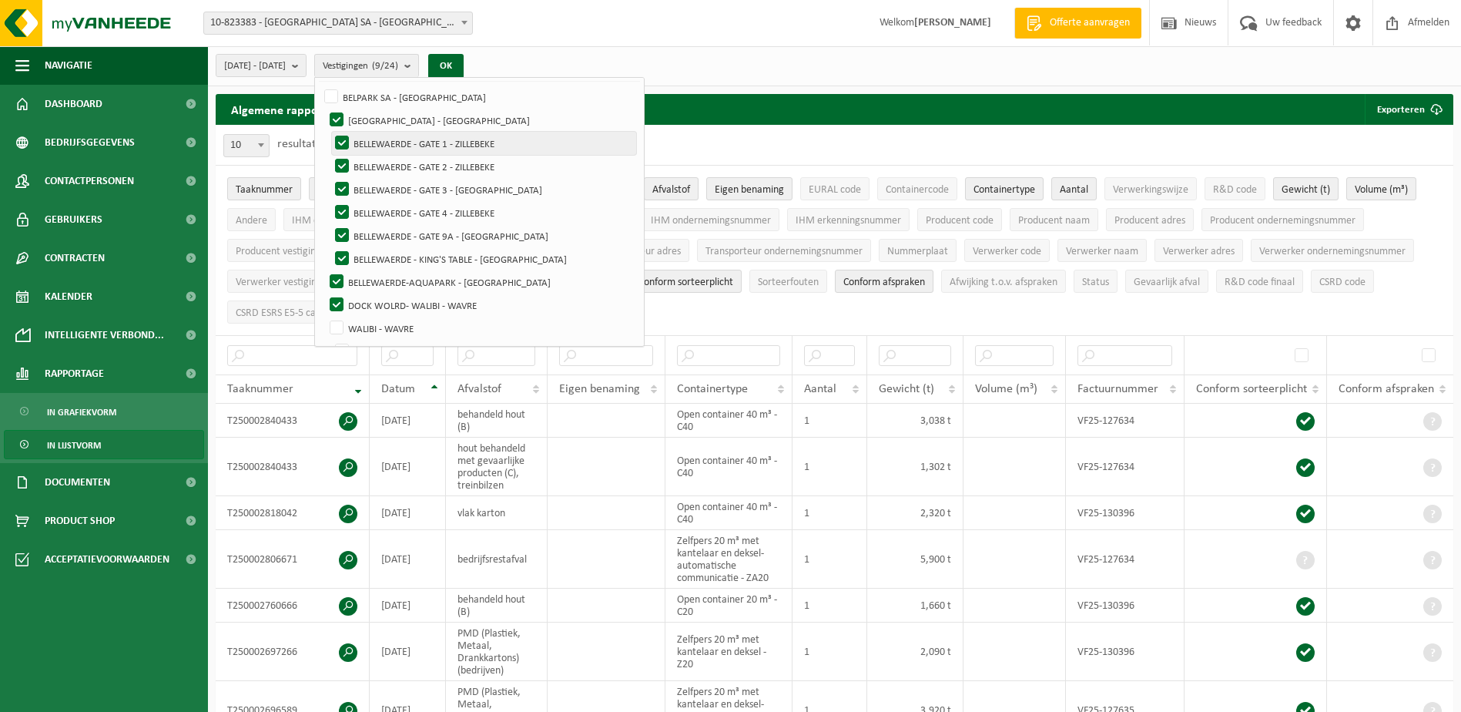
scroll to position [154, 0]
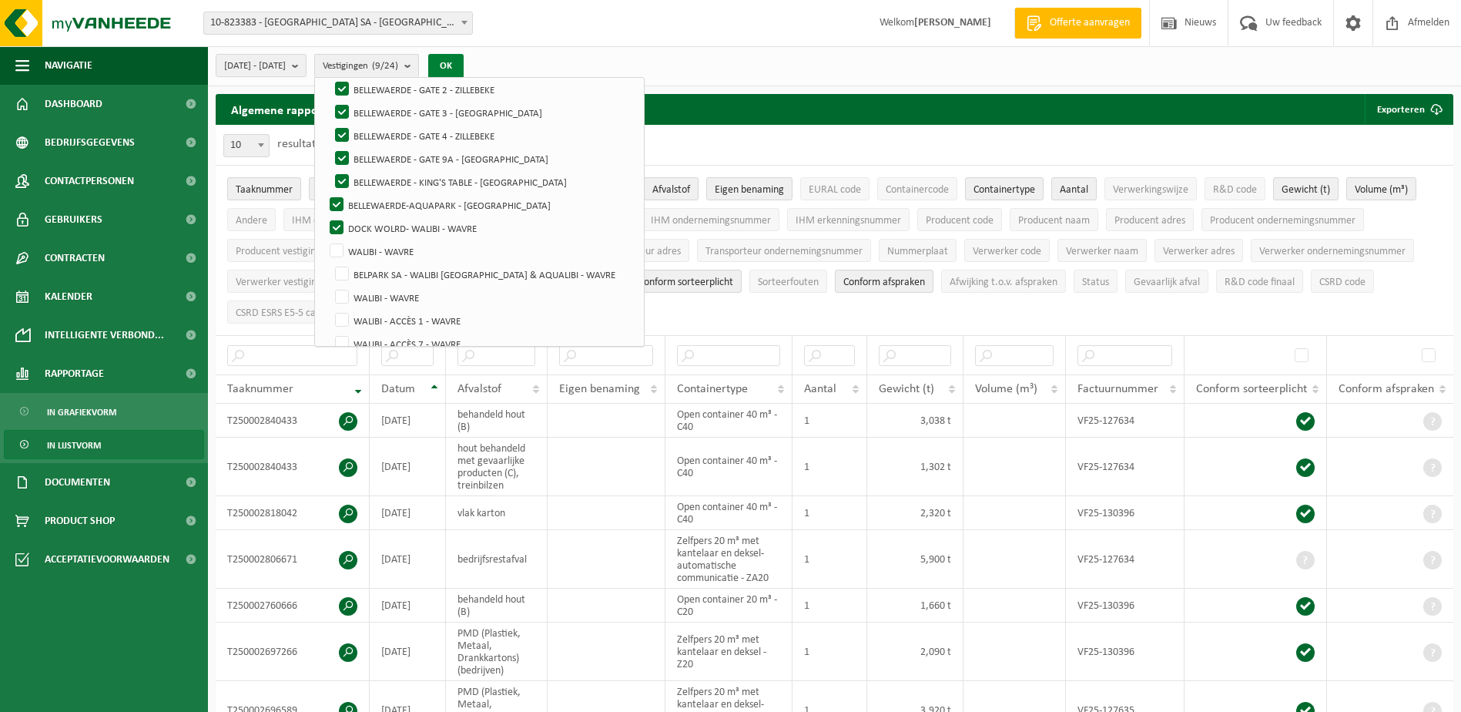
click at [464, 62] on button "OK" at bounding box center [445, 66] width 35 height 25
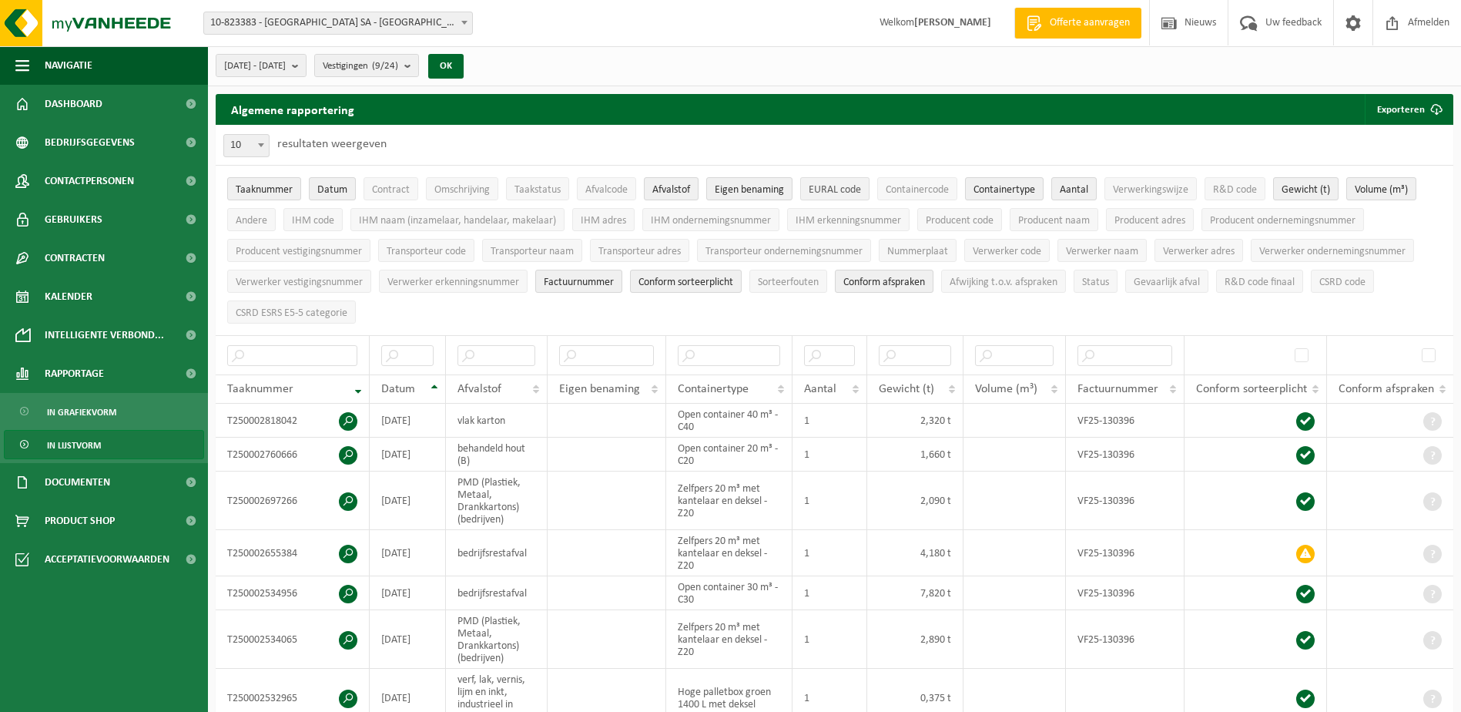
click at [848, 191] on span "EURAL code" at bounding box center [835, 190] width 52 height 12
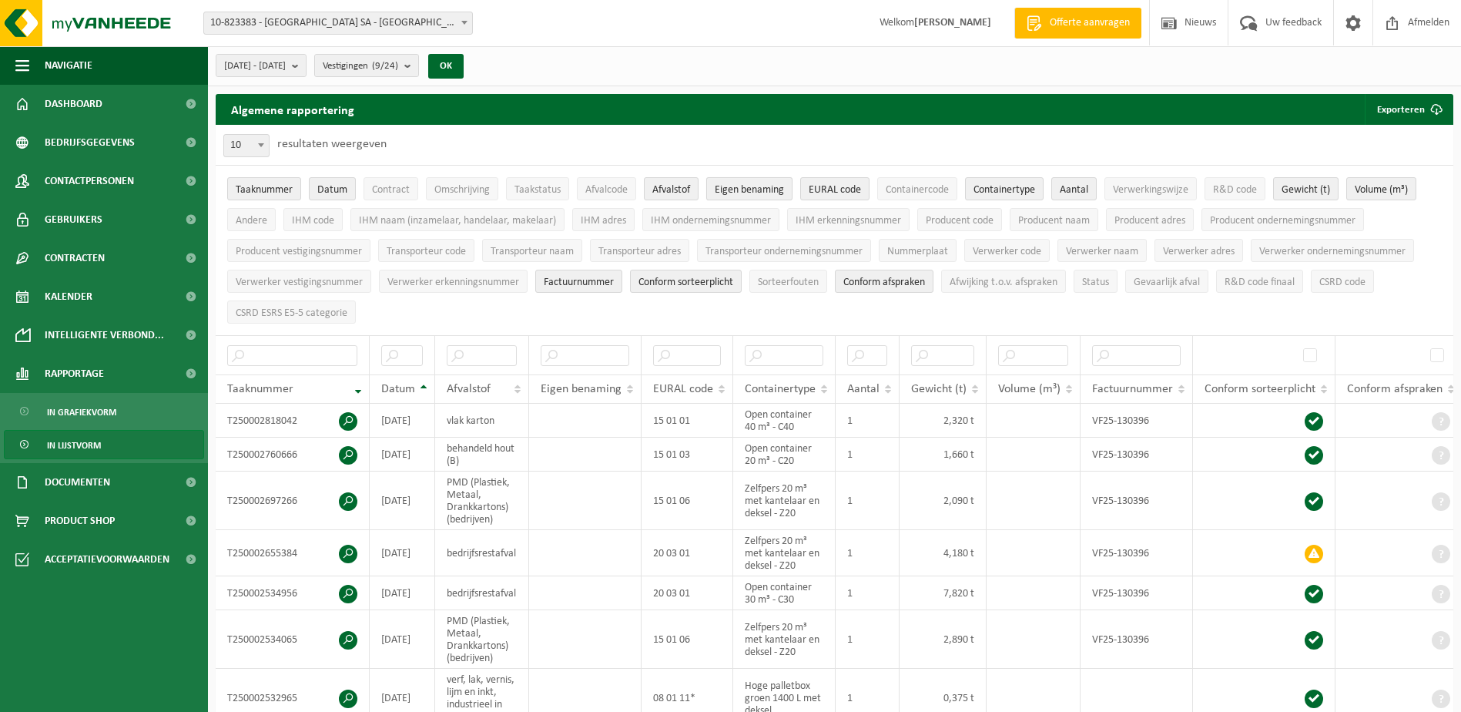
click at [762, 191] on span "Eigen benaming" at bounding box center [749, 190] width 69 height 12
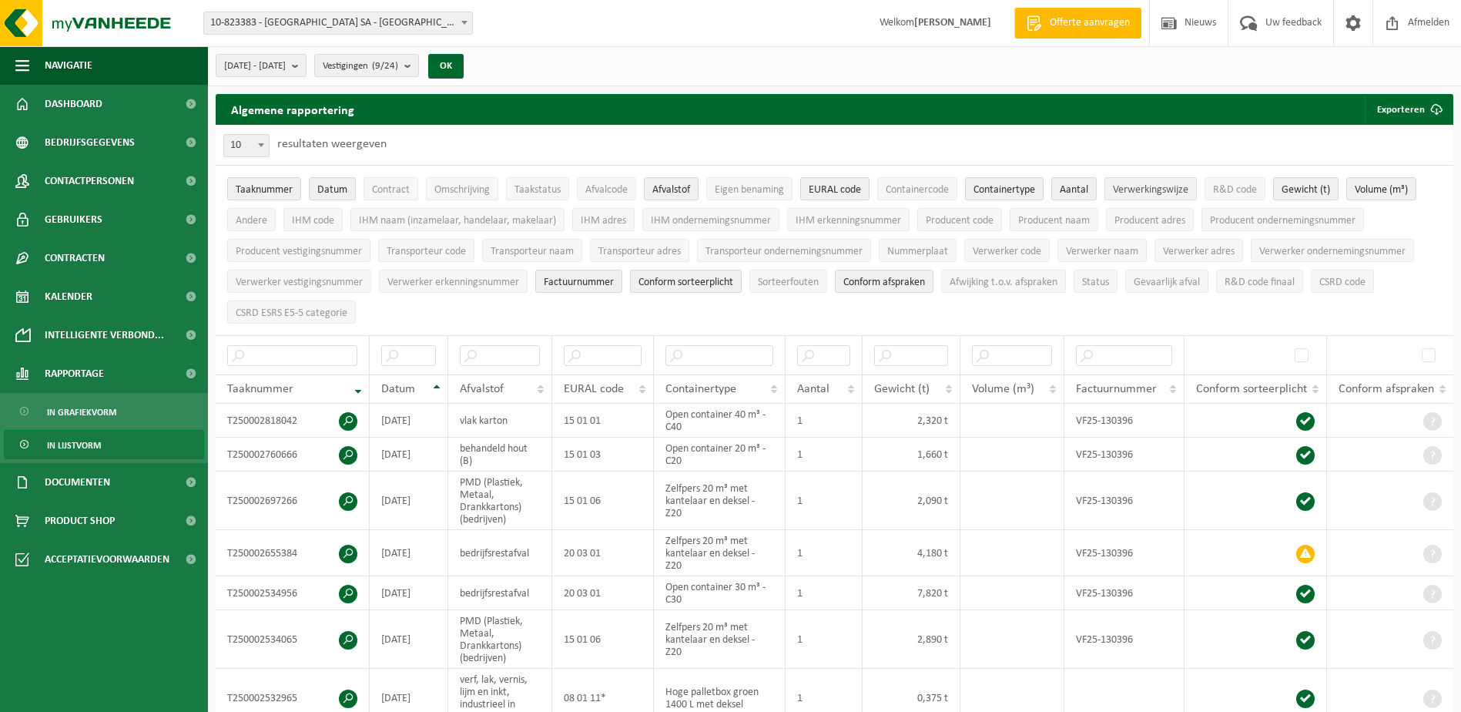
click at [1162, 186] on span "Verwerkingswijze" at bounding box center [1150, 190] width 75 height 12
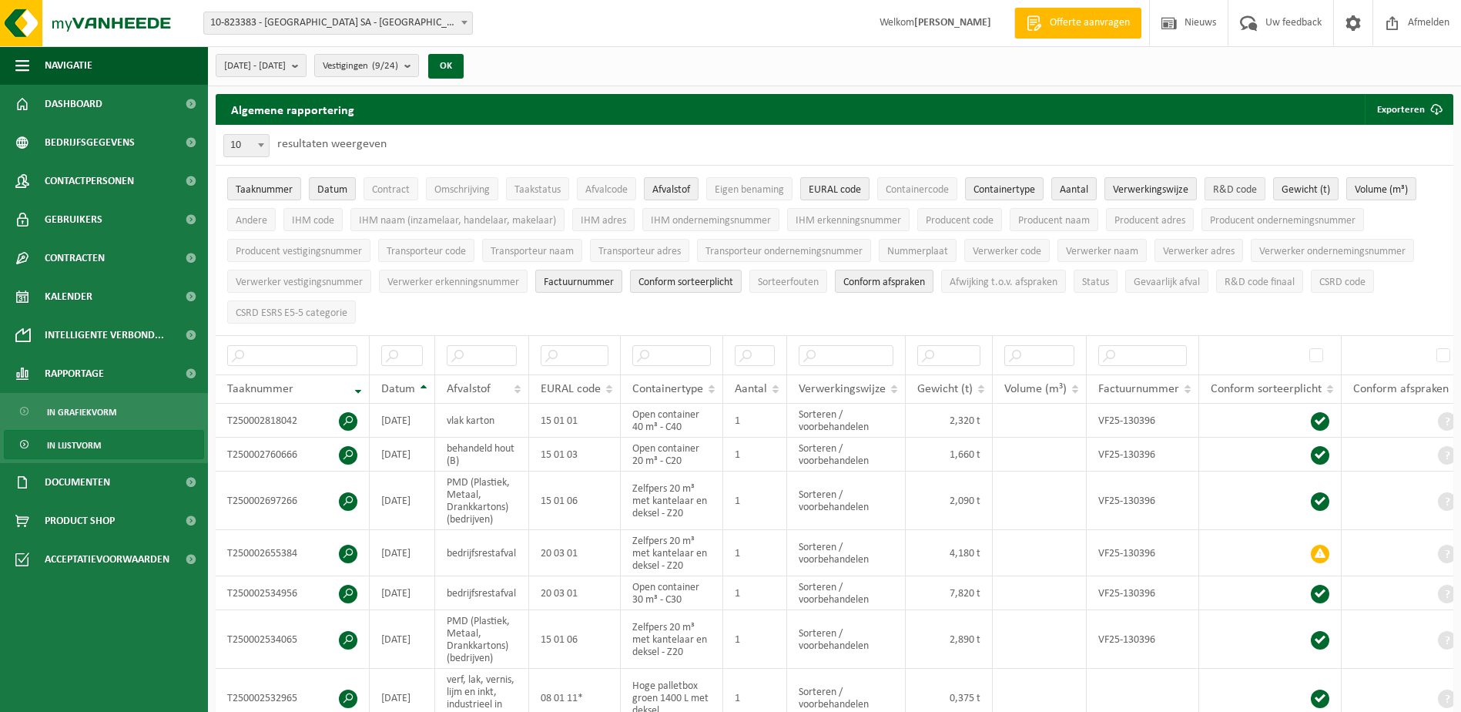
click at [1242, 193] on span "R&D code" at bounding box center [1235, 190] width 44 height 12
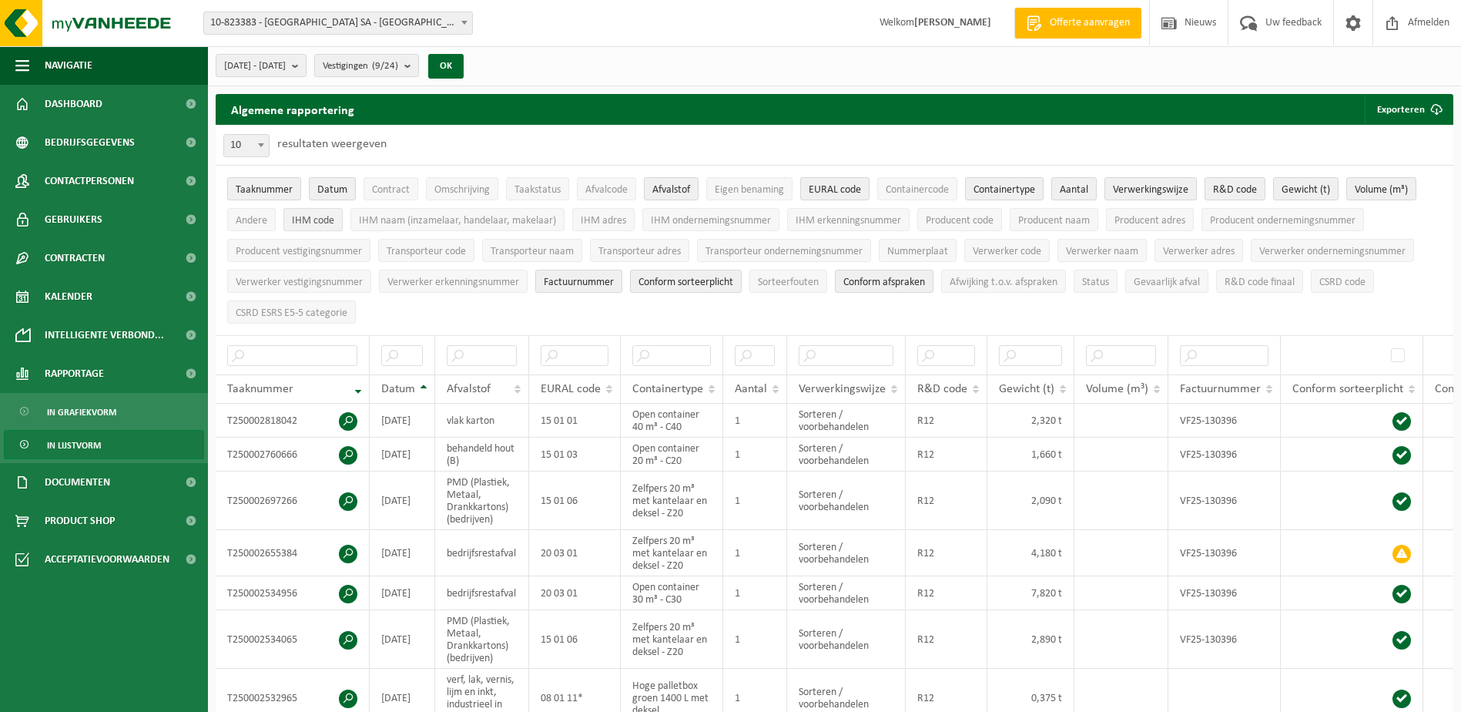
click at [322, 217] on span "IHM code" at bounding box center [313, 221] width 42 height 12
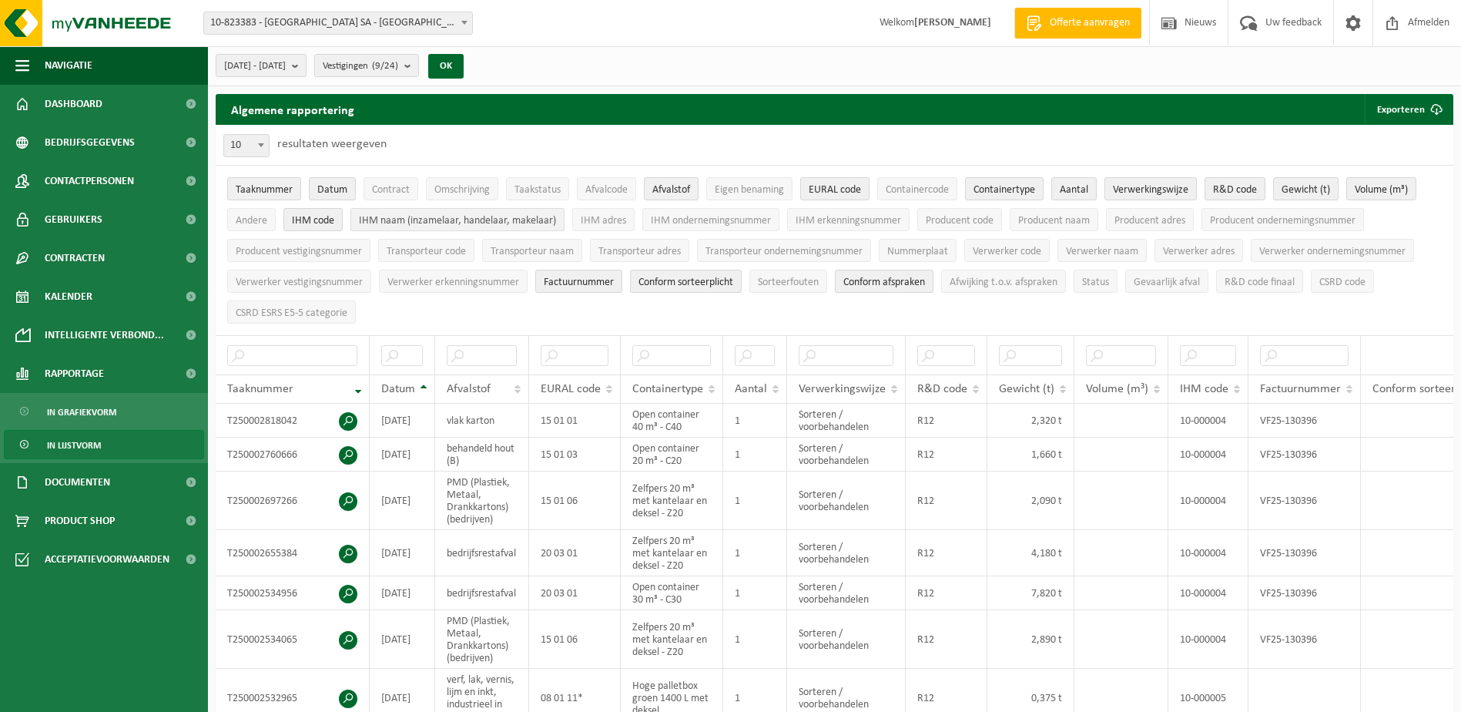
click at [431, 226] on span "IHM naam (inzamelaar, handelaar, makelaar)" at bounding box center [457, 221] width 197 height 12
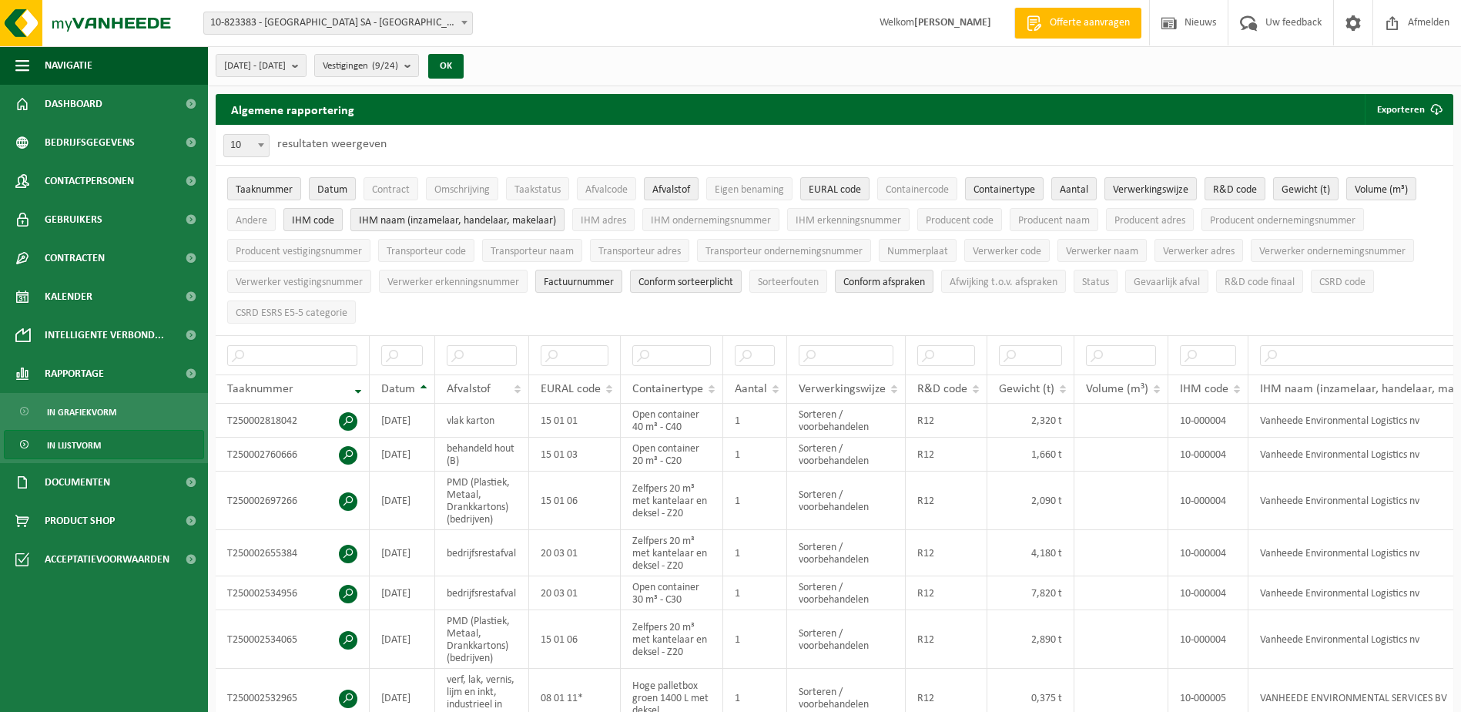
click at [451, 226] on button "IHM naam (inzamelaar, handelaar, makelaar)" at bounding box center [457, 219] width 214 height 23
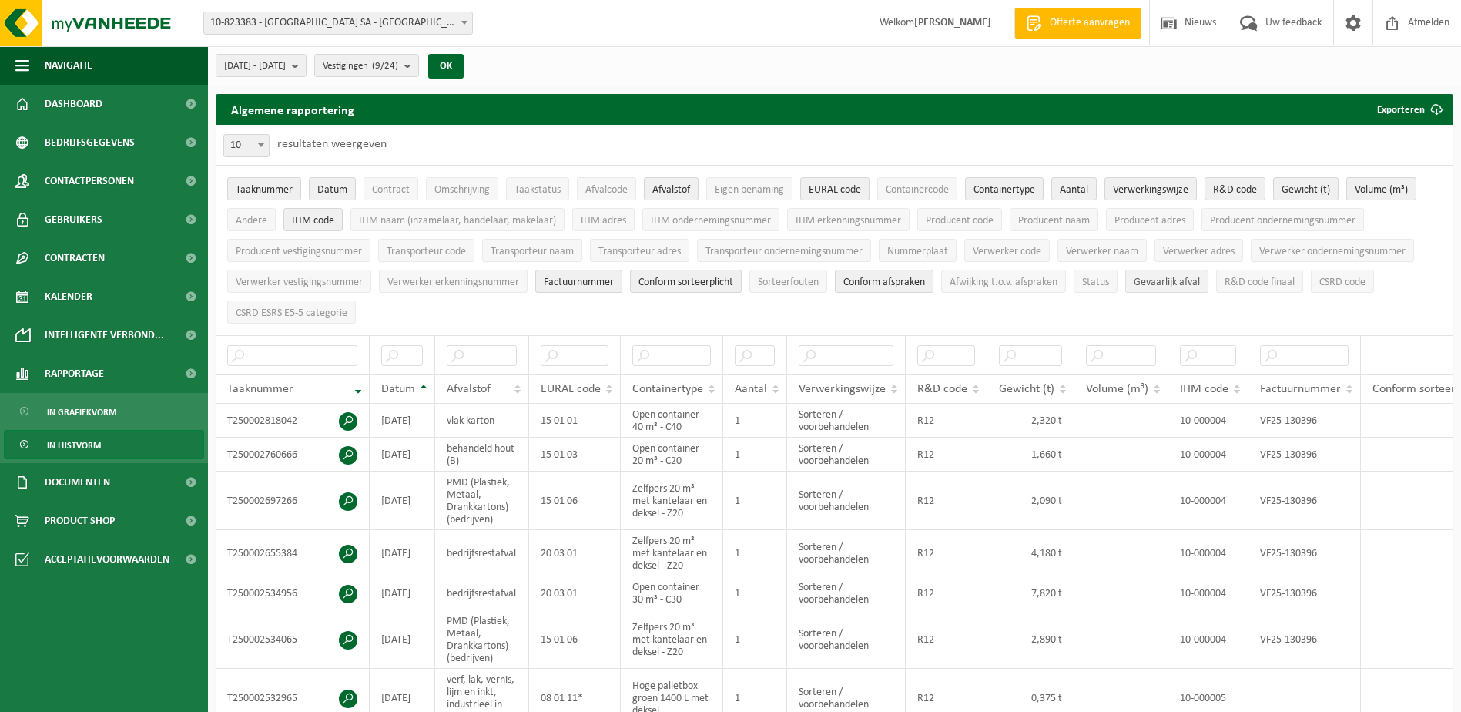
click at [1179, 282] on span "Gevaarlijk afval" at bounding box center [1167, 282] width 66 height 12
click at [1260, 285] on span "R&D code finaal" at bounding box center [1260, 282] width 70 height 12
click at [1345, 280] on span "CSRD code" at bounding box center [1342, 282] width 46 height 12
click at [278, 312] on span "CSRD ESRS E5-5 categorie" at bounding box center [292, 313] width 112 height 12
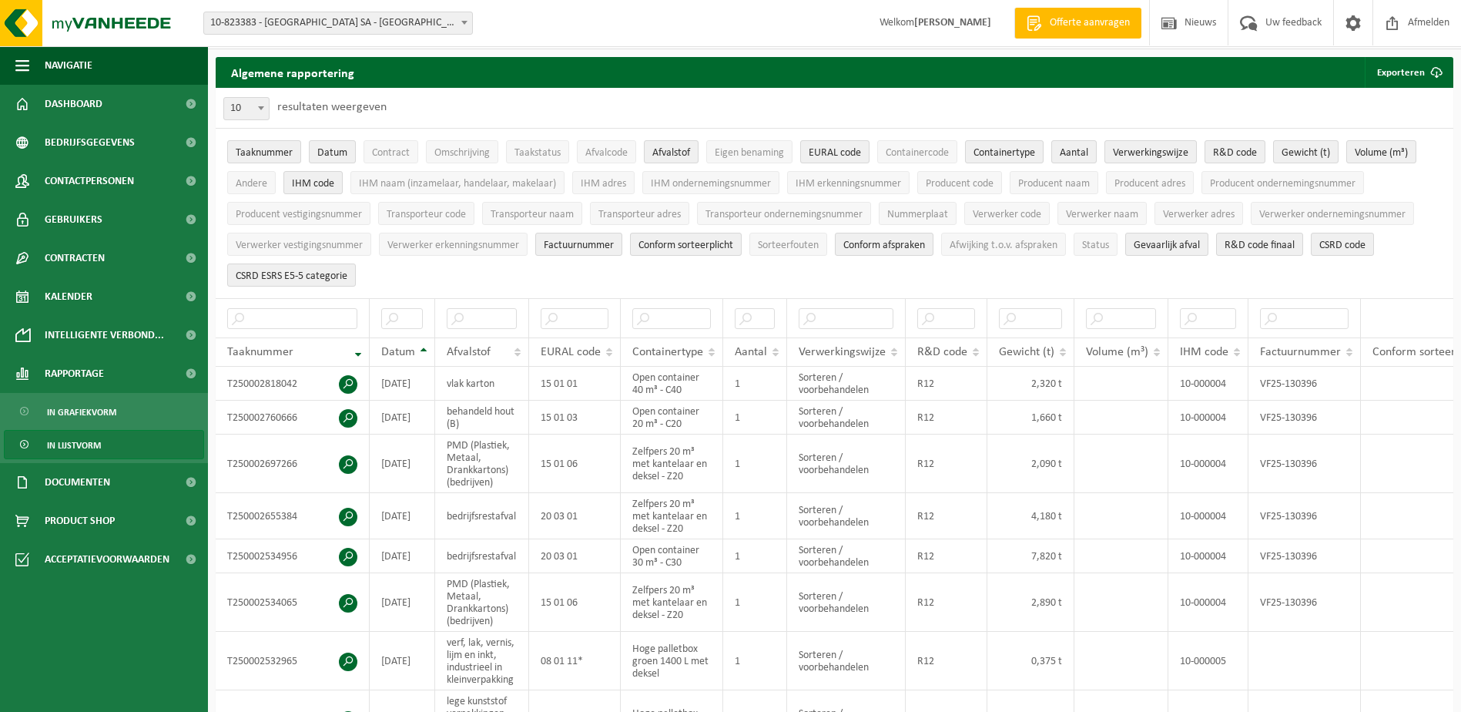
scroll to position [0, 0]
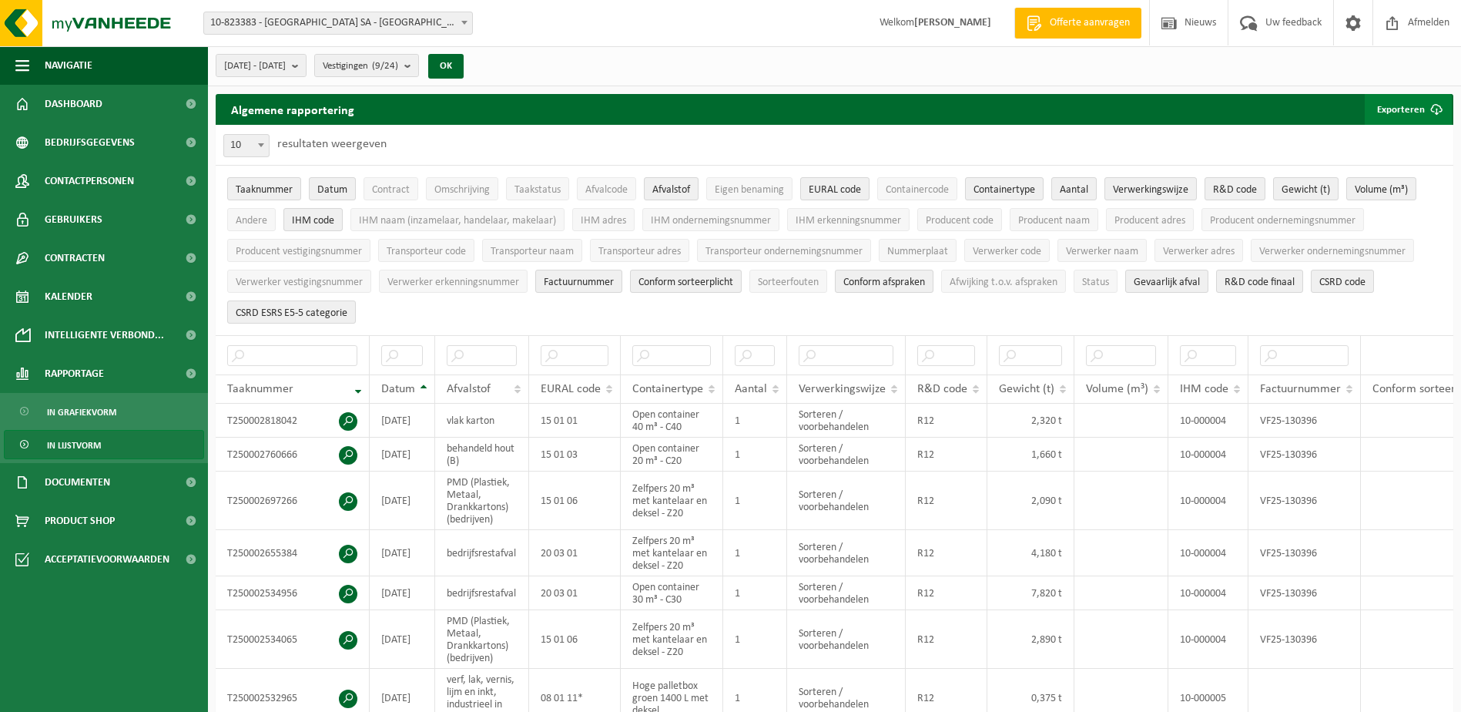
click at [1392, 113] on button "Exporteren" at bounding box center [1408, 109] width 87 height 31
click at [1384, 135] on link "Enkel mijn selectie" at bounding box center [1381, 140] width 139 height 31
